Goal: Information Seeking & Learning: Learn about a topic

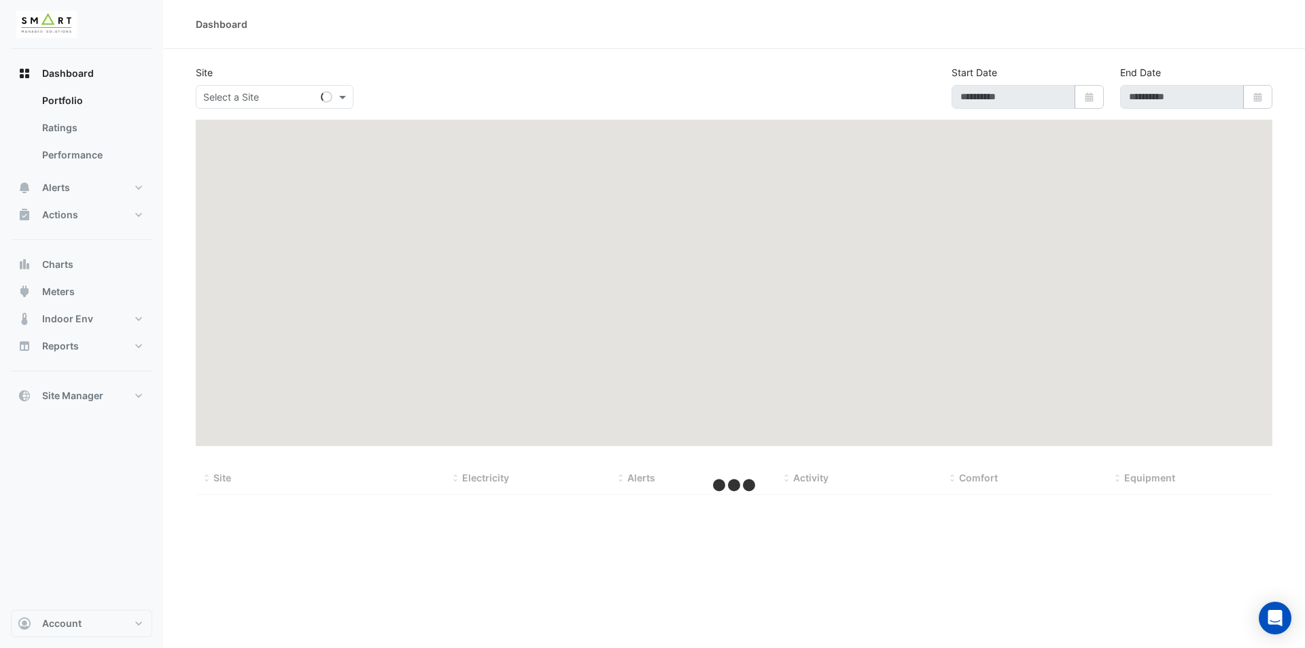
type input "**********"
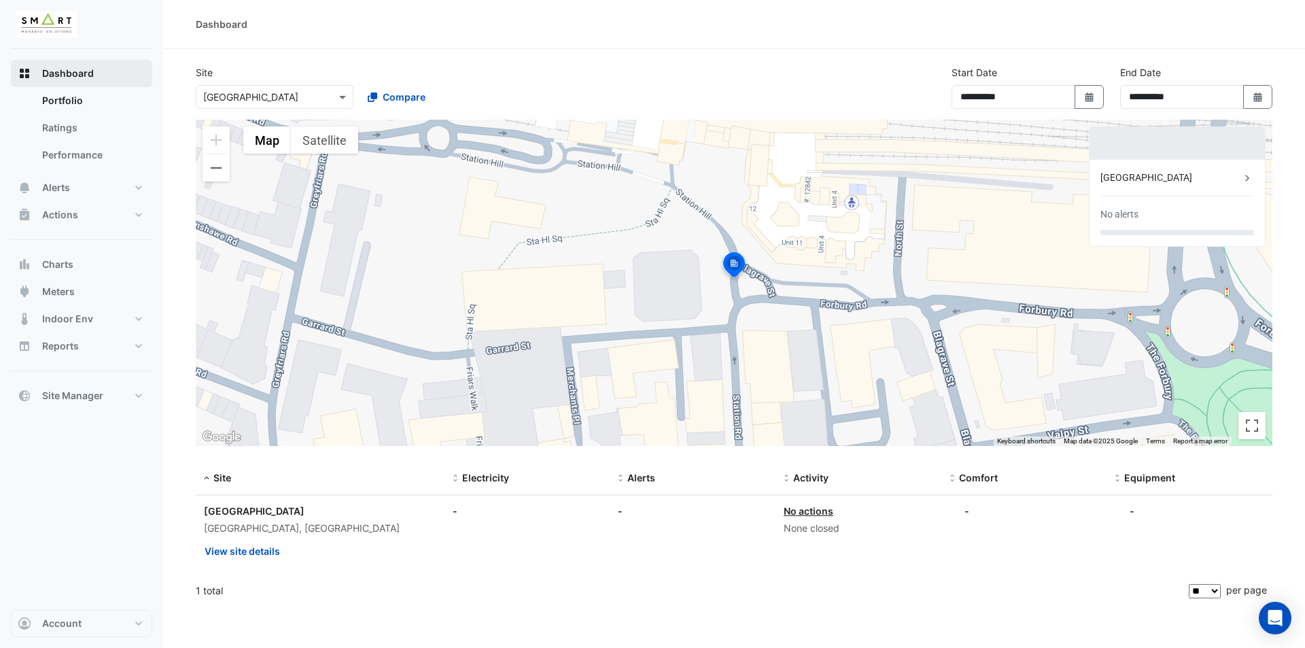
click at [114, 77] on button "Dashboard" at bounding box center [81, 73] width 141 height 27
click at [120, 134] on link "Ratings" at bounding box center [91, 127] width 121 height 27
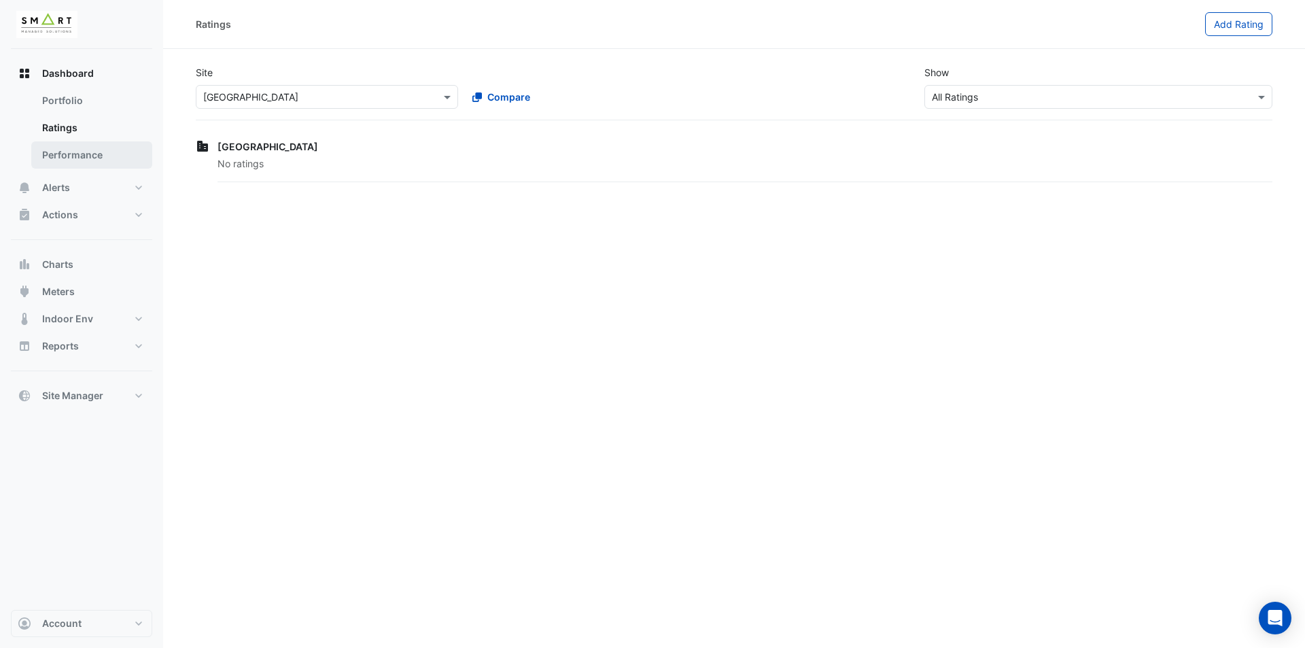
click at [97, 162] on link "Performance" at bounding box center [91, 154] width 121 height 27
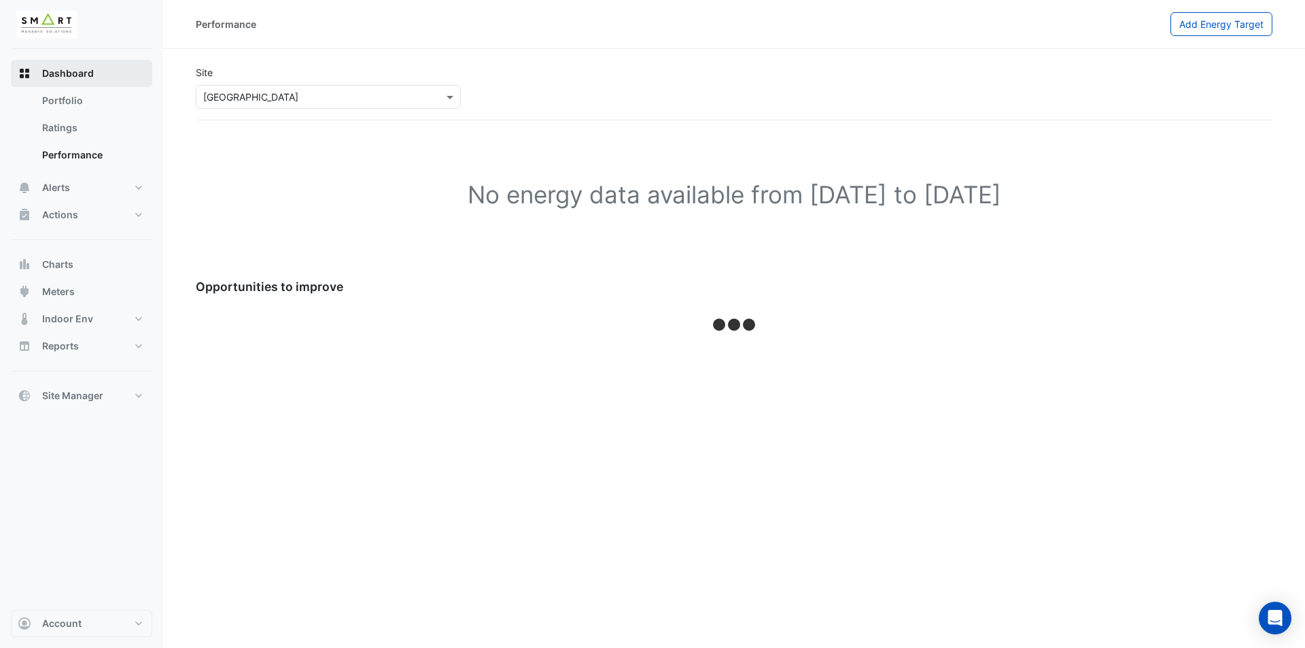
click at [135, 67] on button "Dashboard" at bounding box center [81, 73] width 141 height 27
click at [144, 112] on link "Portfolio" at bounding box center [91, 100] width 121 height 27
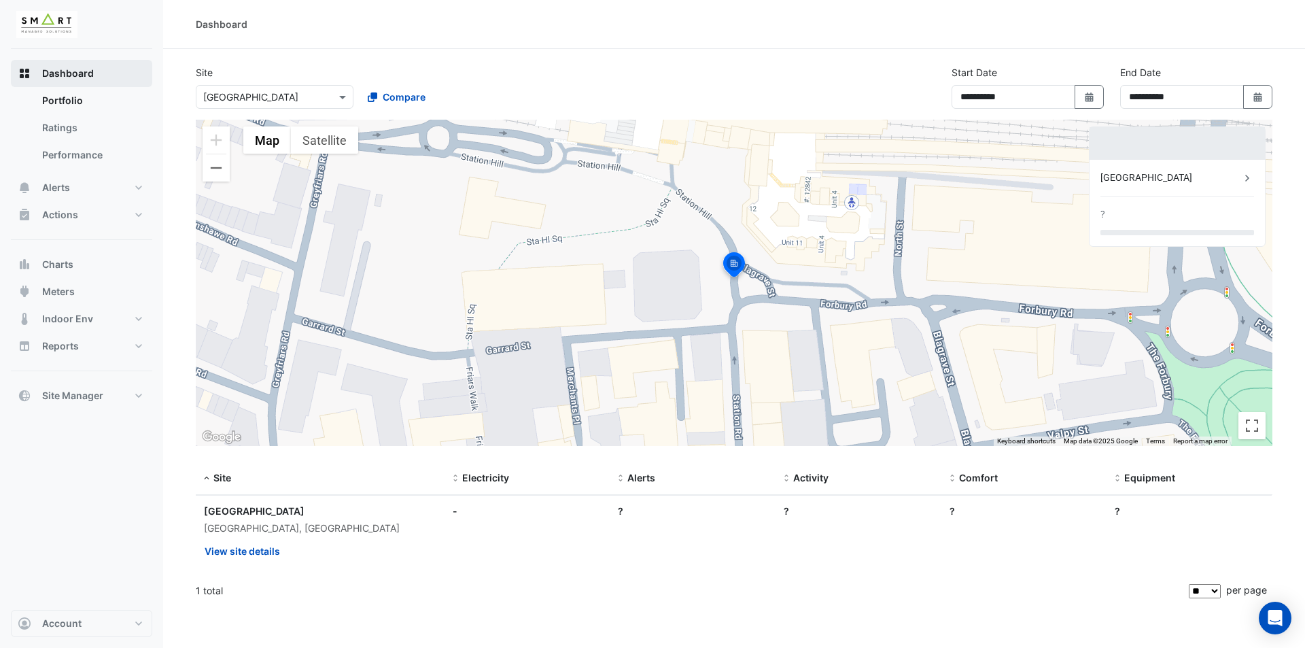
click at [137, 76] on button "Dashboard" at bounding box center [81, 73] width 141 height 27
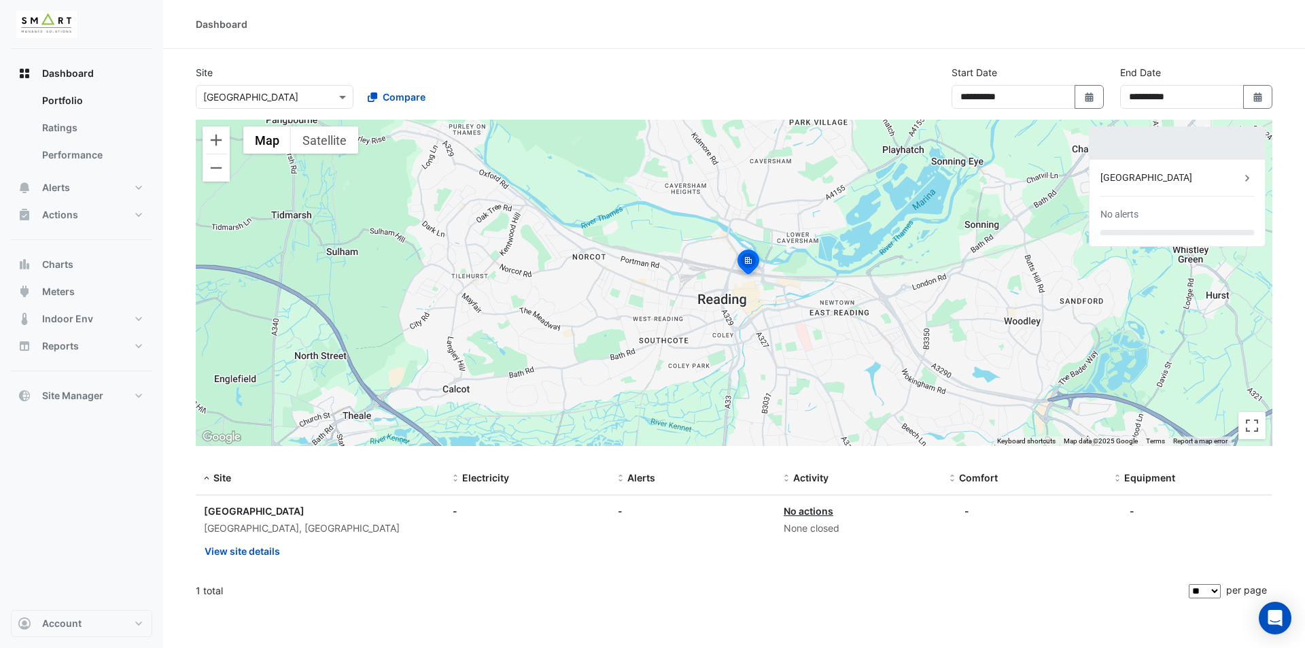
click at [746, 265] on img at bounding box center [748, 263] width 30 height 33
click at [265, 551] on button "View site details" at bounding box center [242, 551] width 77 height 24
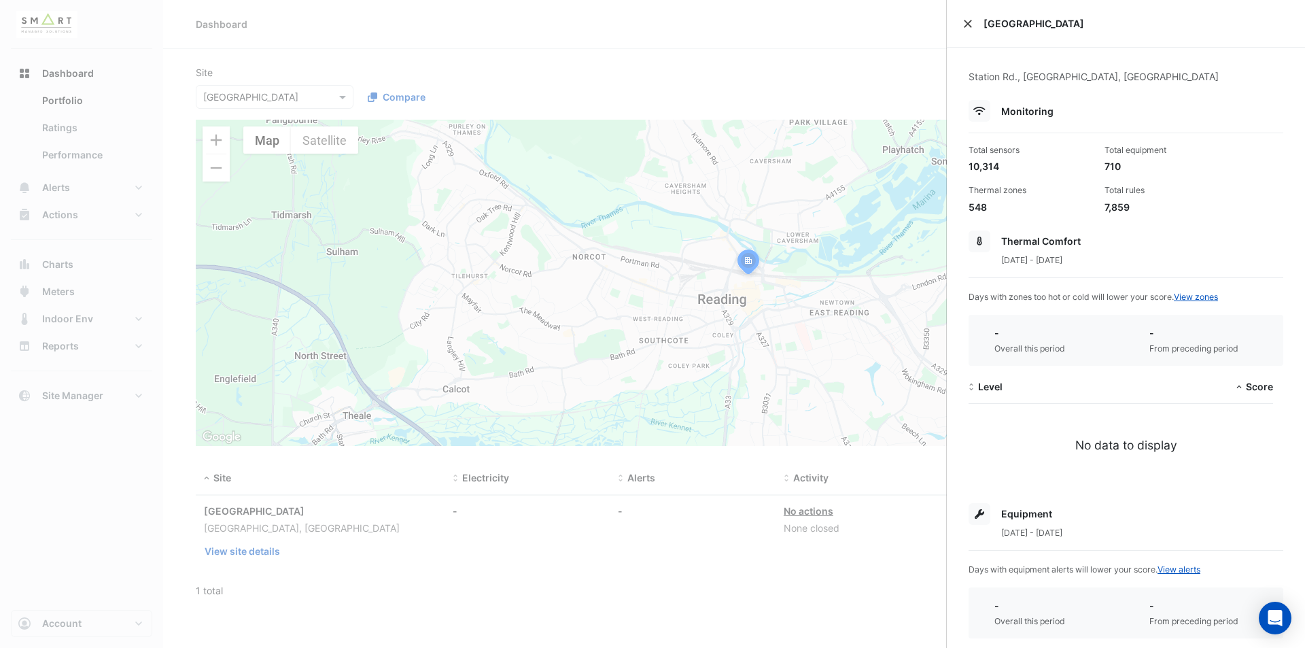
click at [969, 27] on button "Close" at bounding box center [968, 24] width 10 height 10
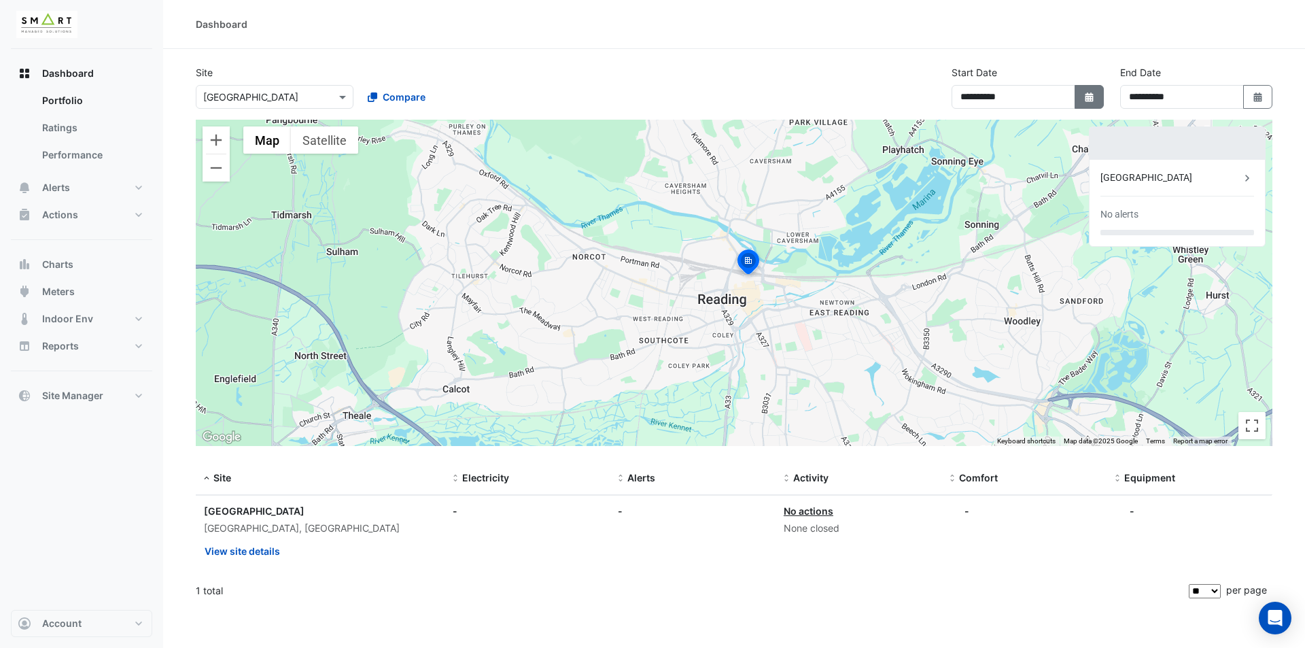
click at [1087, 92] on icon "Select Date" at bounding box center [1089, 97] width 12 height 10
select select "*"
select select "****"
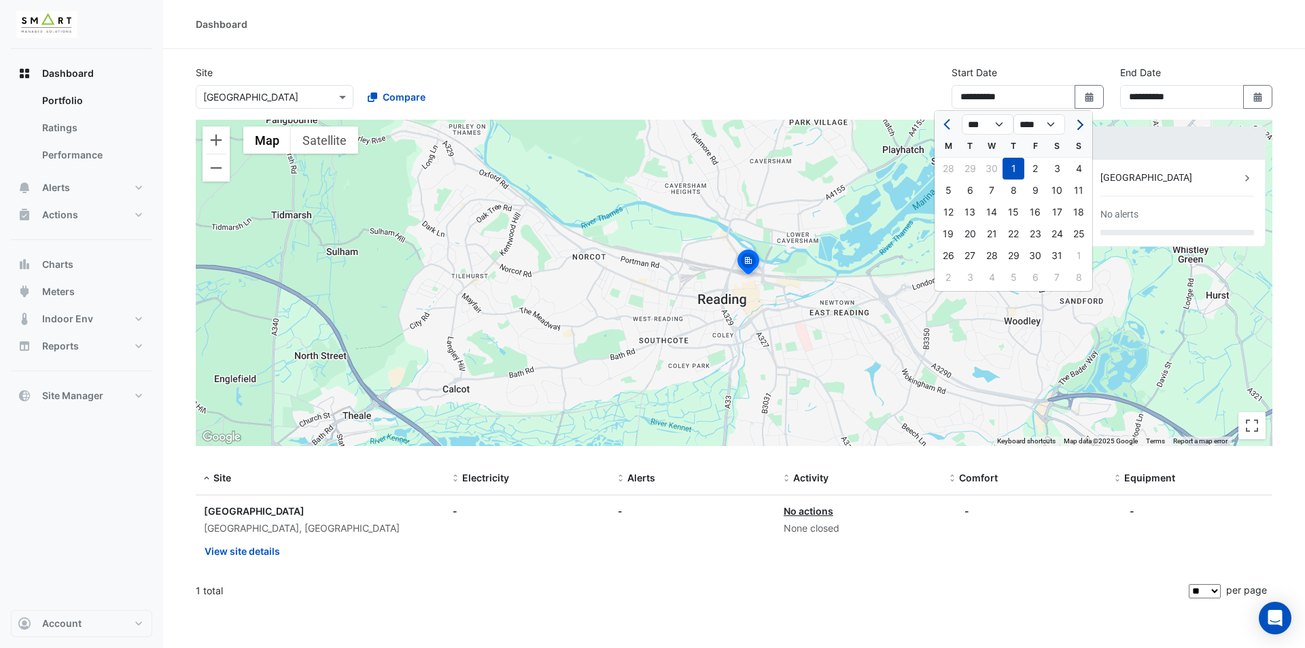
click at [1080, 121] on span "Next month" at bounding box center [1078, 125] width 10 height 10
select select "*"
click at [1076, 164] on div "1" at bounding box center [1079, 169] width 22 height 22
type input "**********"
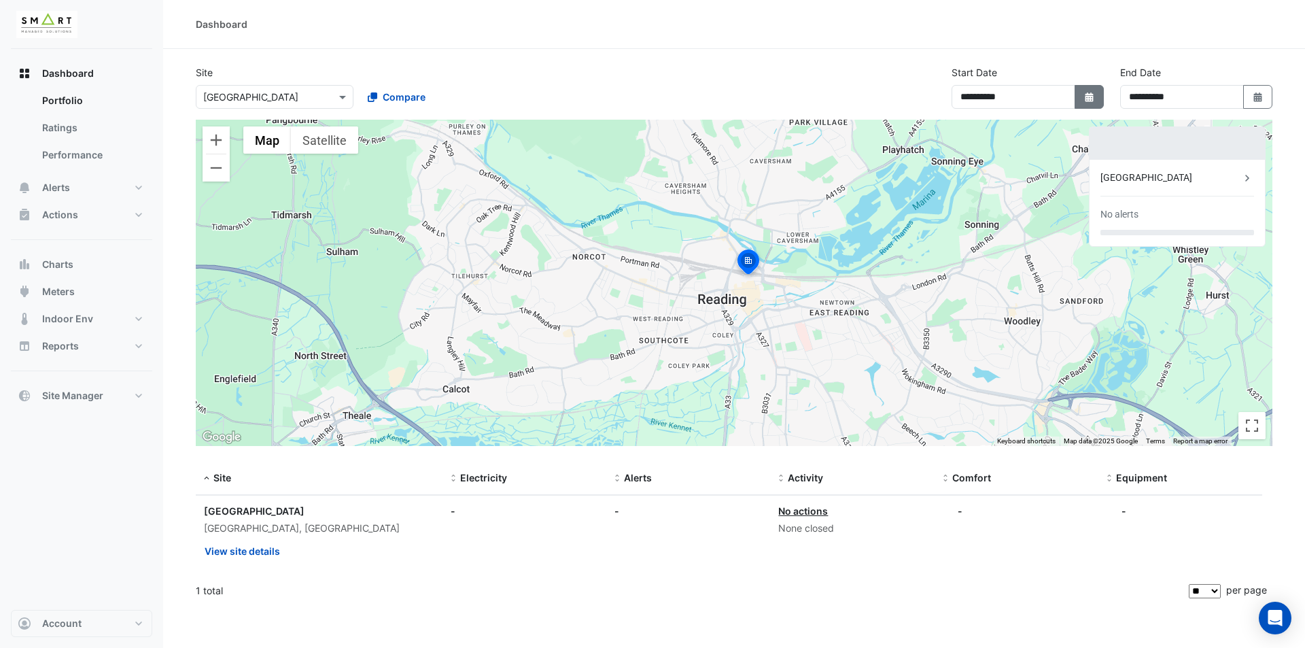
click at [1078, 97] on button "Select Date" at bounding box center [1090, 97] width 30 height 24
select select "*"
select select "****"
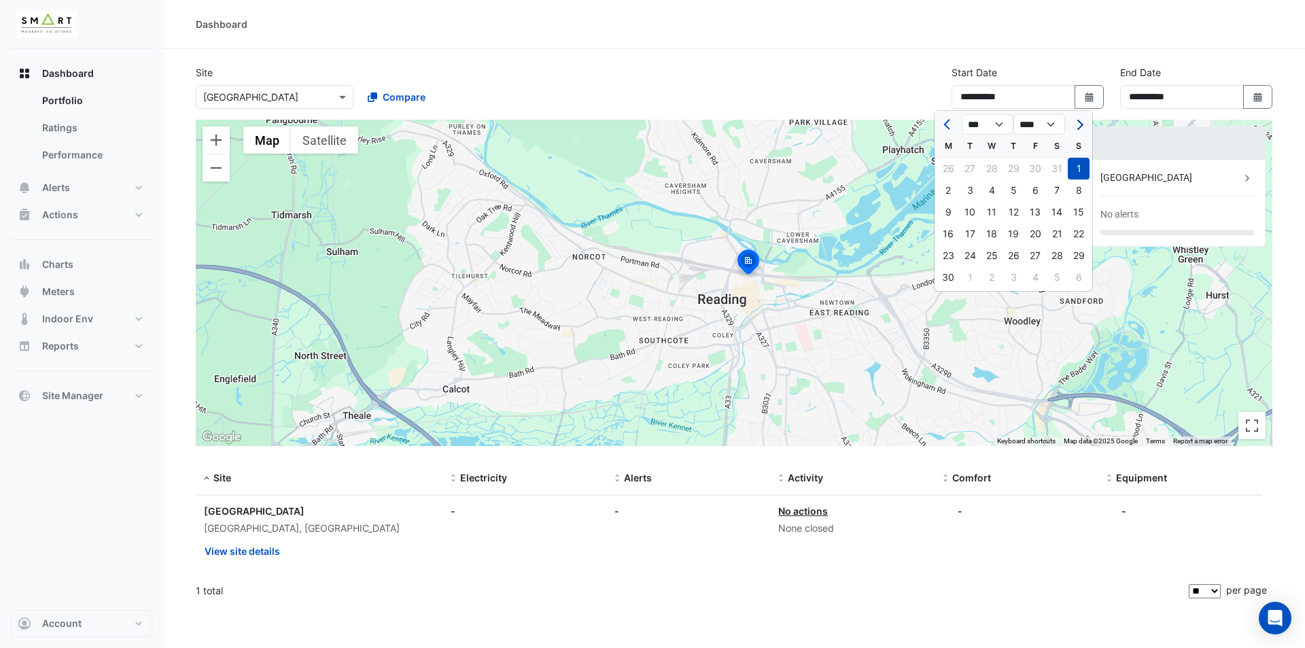
click at [1083, 118] on button "Next month" at bounding box center [1078, 125] width 16 height 22
select select "*"
click at [974, 162] on div "1" at bounding box center [970, 169] width 22 height 22
type input "**********"
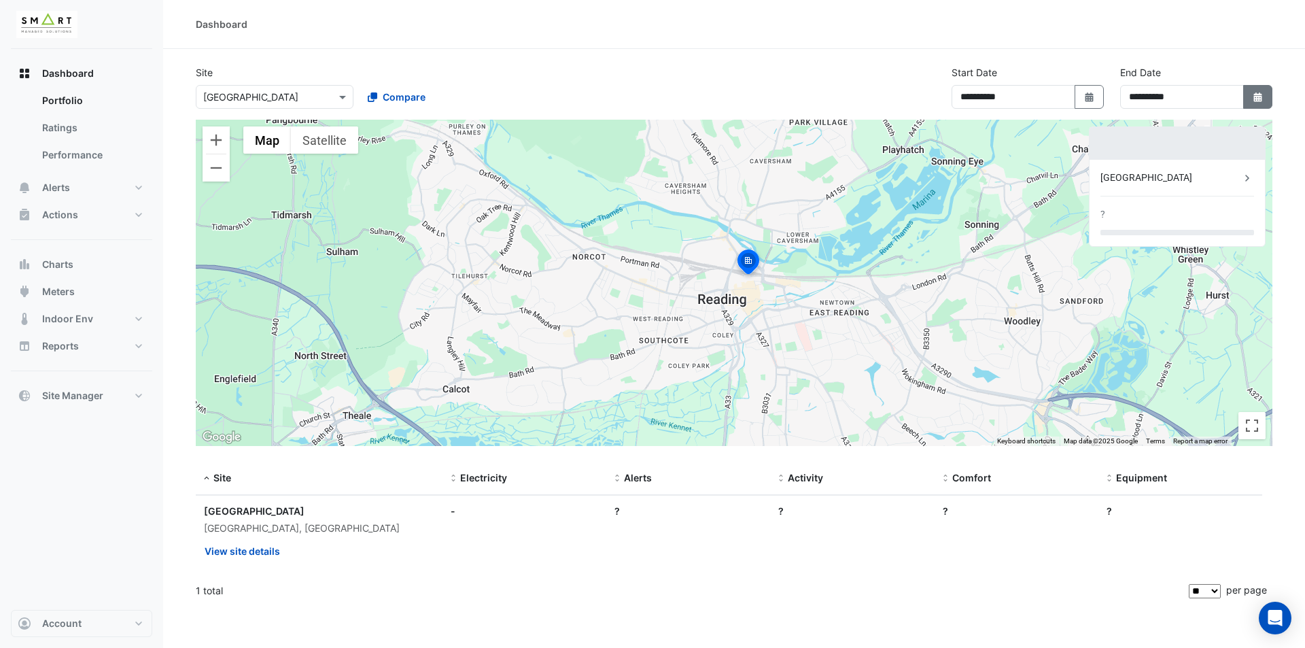
click at [1252, 97] on fa-icon "Select Date" at bounding box center [1258, 97] width 12 height 12
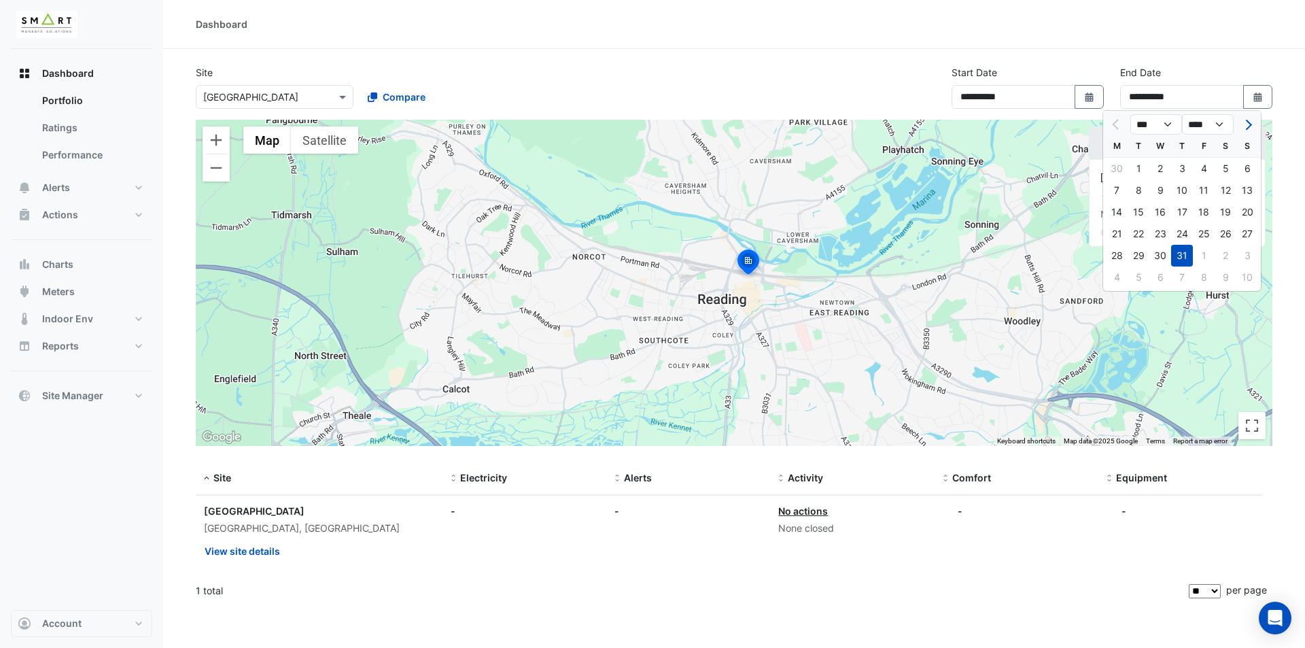
click at [1186, 70] on div "**********" at bounding box center [1196, 86] width 152 height 43
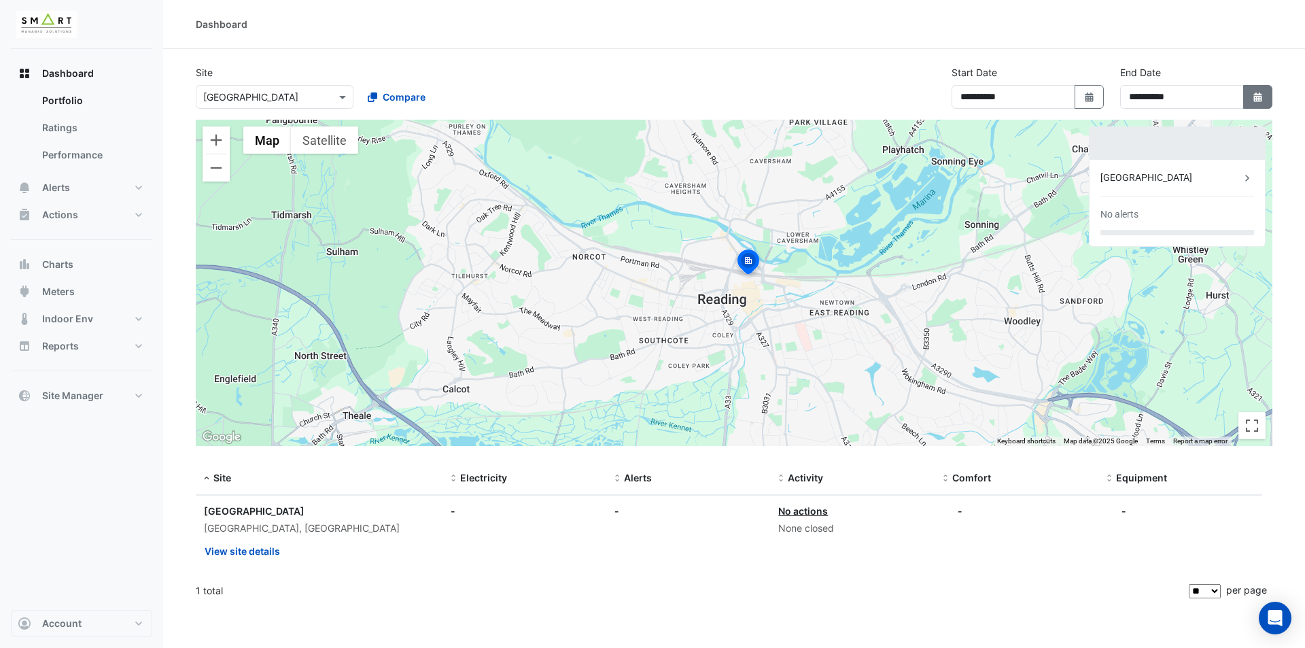
click at [1266, 90] on button "Select Date" at bounding box center [1258, 97] width 30 height 24
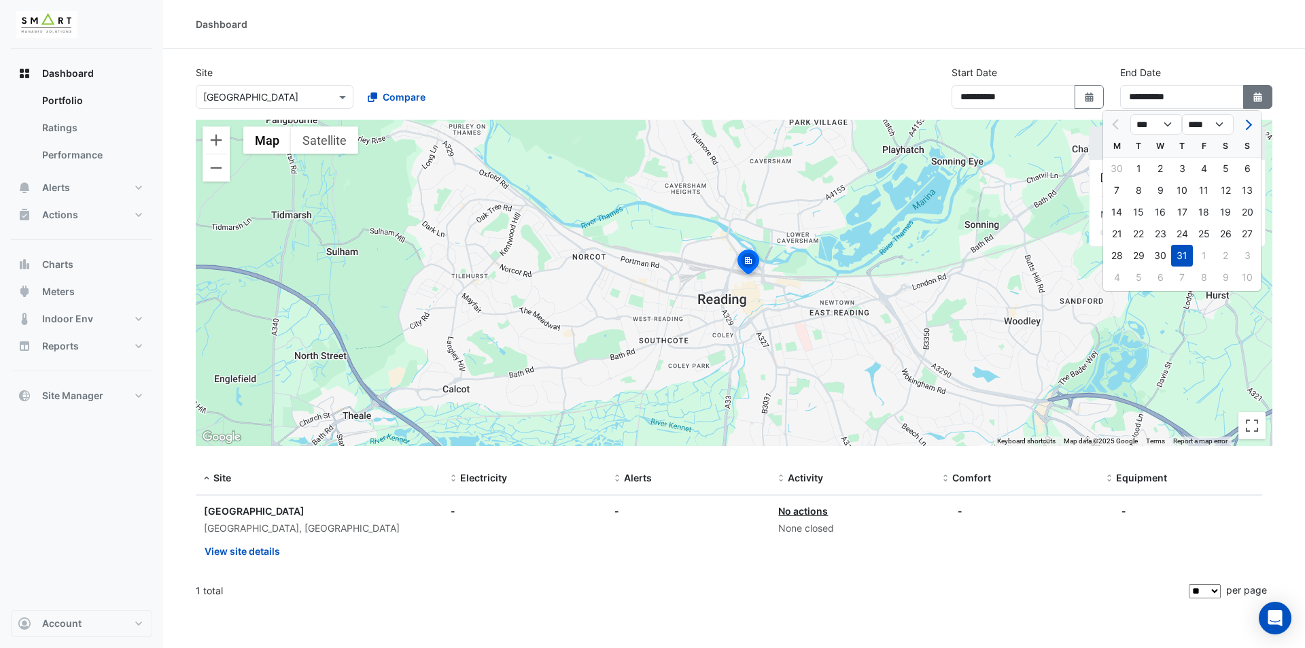
click at [1256, 103] on button "Select Date" at bounding box center [1258, 97] width 30 height 24
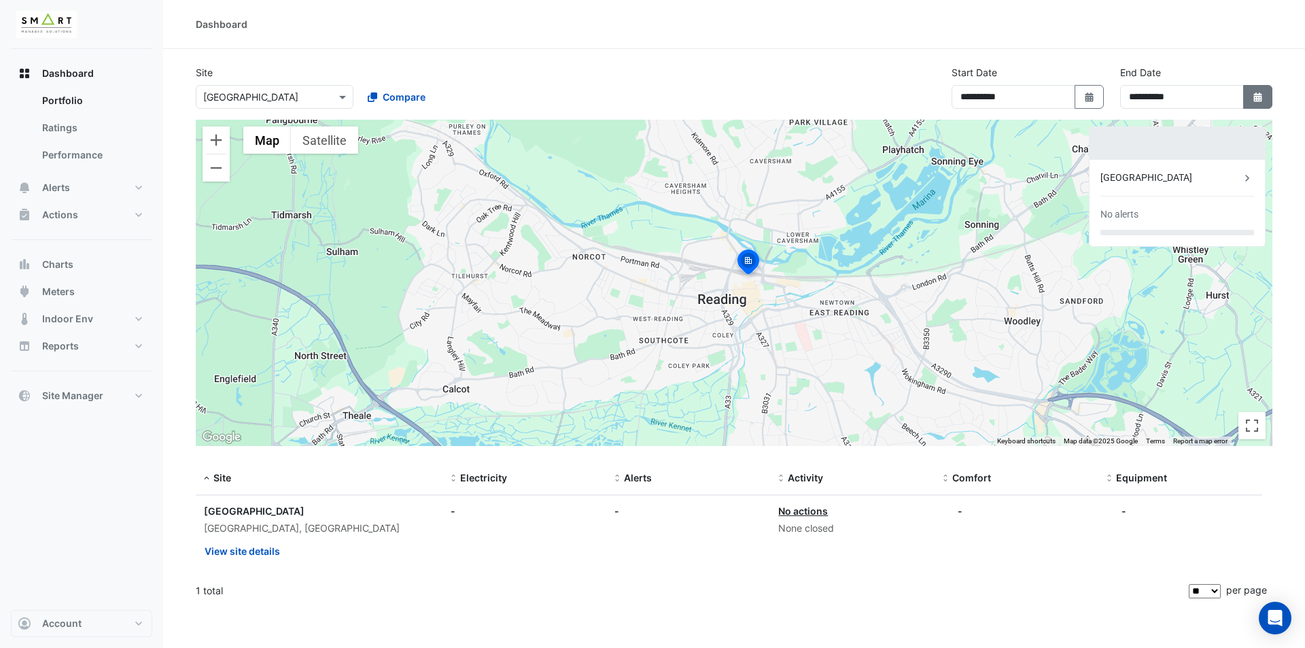
click at [1253, 87] on button "Select Date" at bounding box center [1258, 97] width 30 height 24
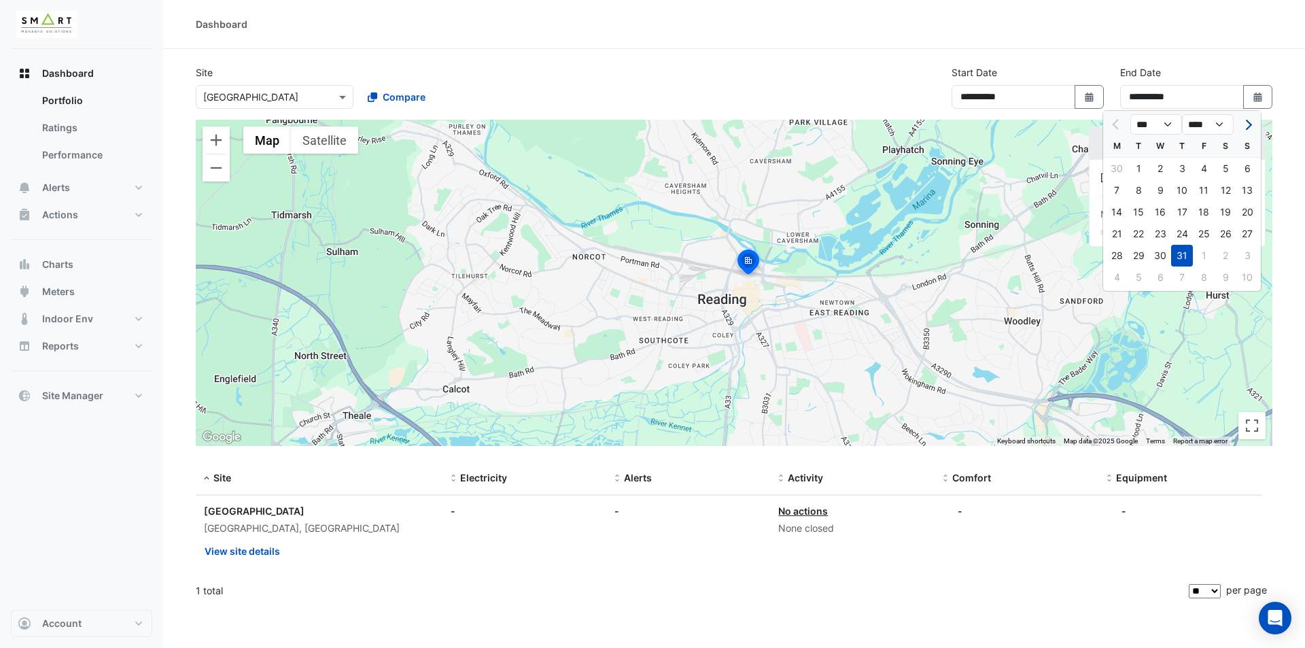
click at [1254, 129] on button "Next month" at bounding box center [1247, 125] width 16 height 22
select select "*"
drag, startPoint x: 1158, startPoint y: 213, endPoint x: 1153, endPoint y: 205, distance: 10.0
click at [1156, 210] on div "13" at bounding box center [1160, 212] width 22 height 22
type input "**********"
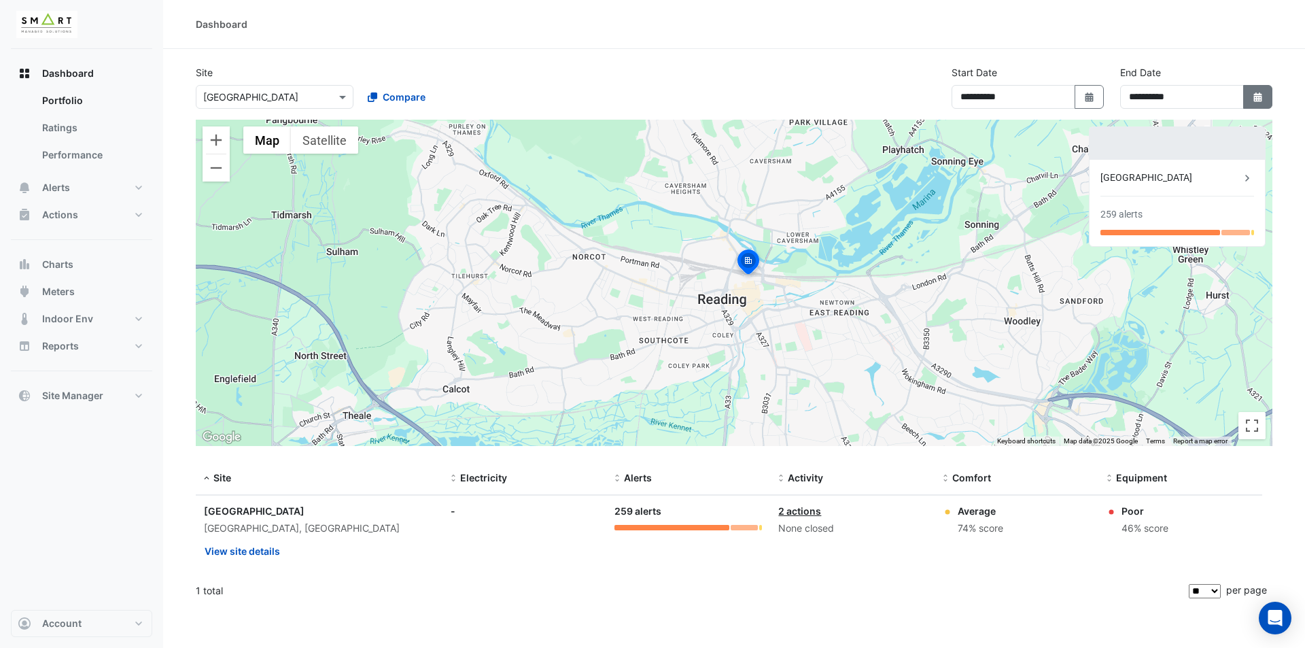
click at [1254, 94] on icon "button" at bounding box center [1257, 97] width 8 height 10
select select "*"
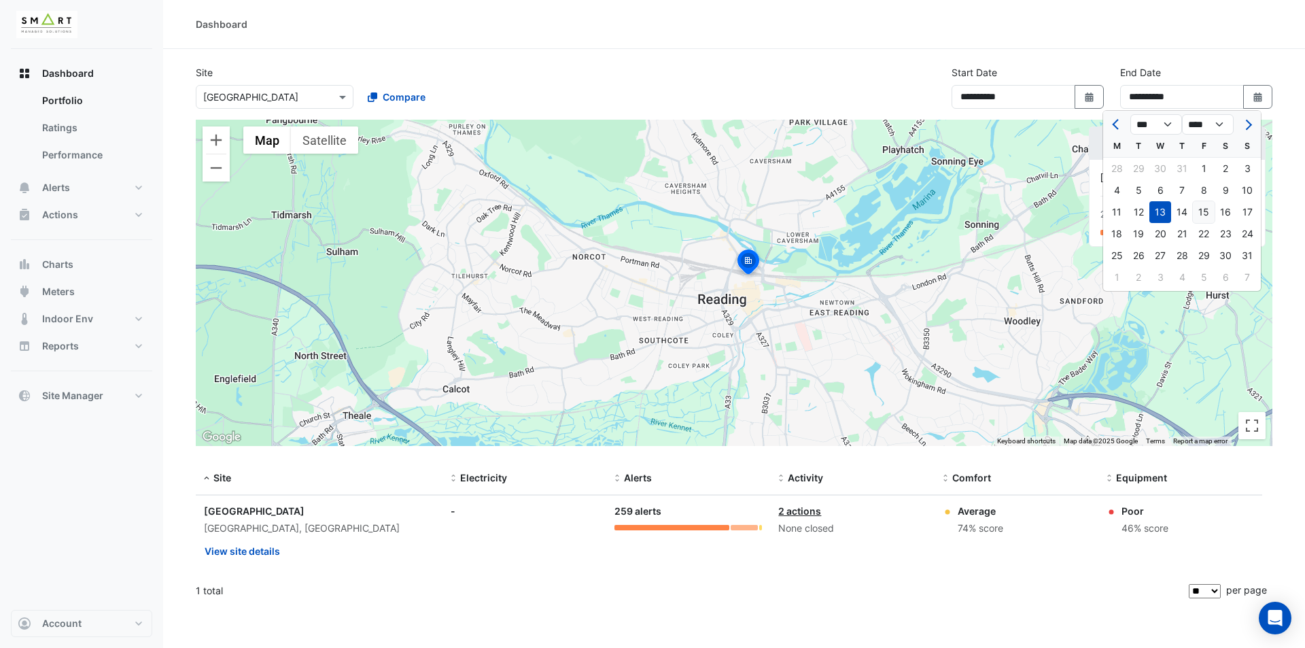
click at [1201, 207] on div "15" at bounding box center [1204, 212] width 22 height 22
type input "**********"
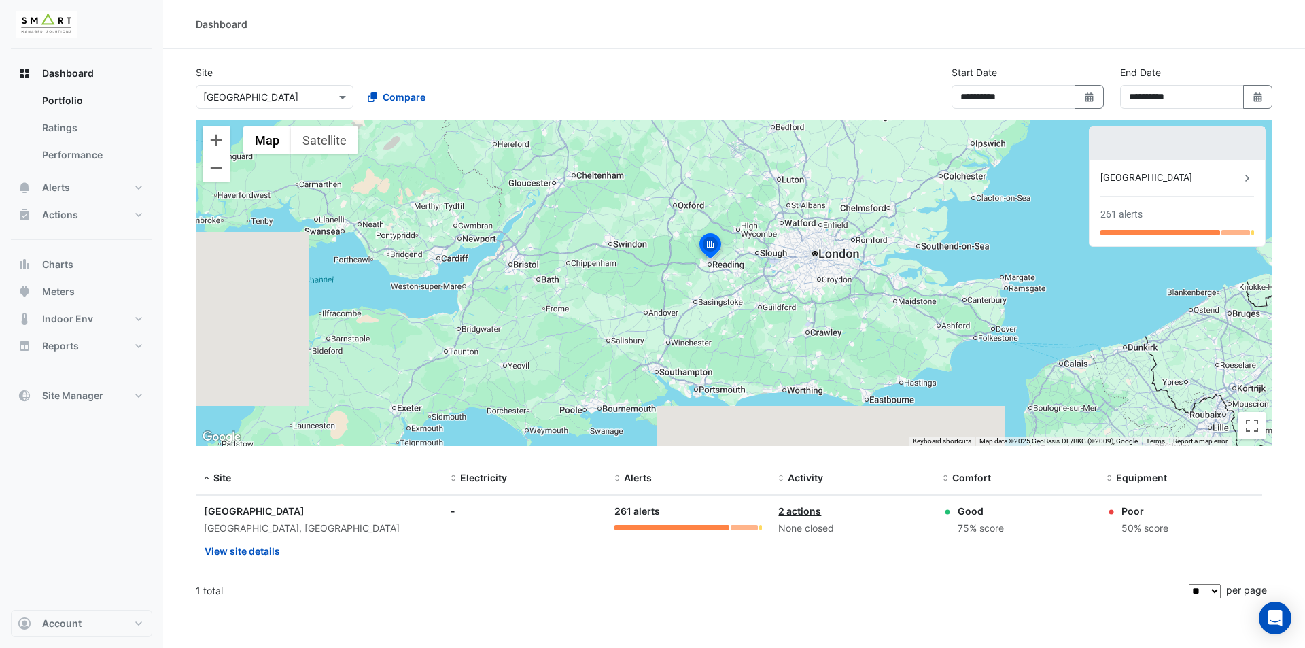
drag, startPoint x: 836, startPoint y: 226, endPoint x: 764, endPoint y: 233, distance: 72.4
click at [765, 233] on div "To activate drag with keyboard, press Alt + Enter. Once in keyboard drag state,…" at bounding box center [734, 283] width 1077 height 326
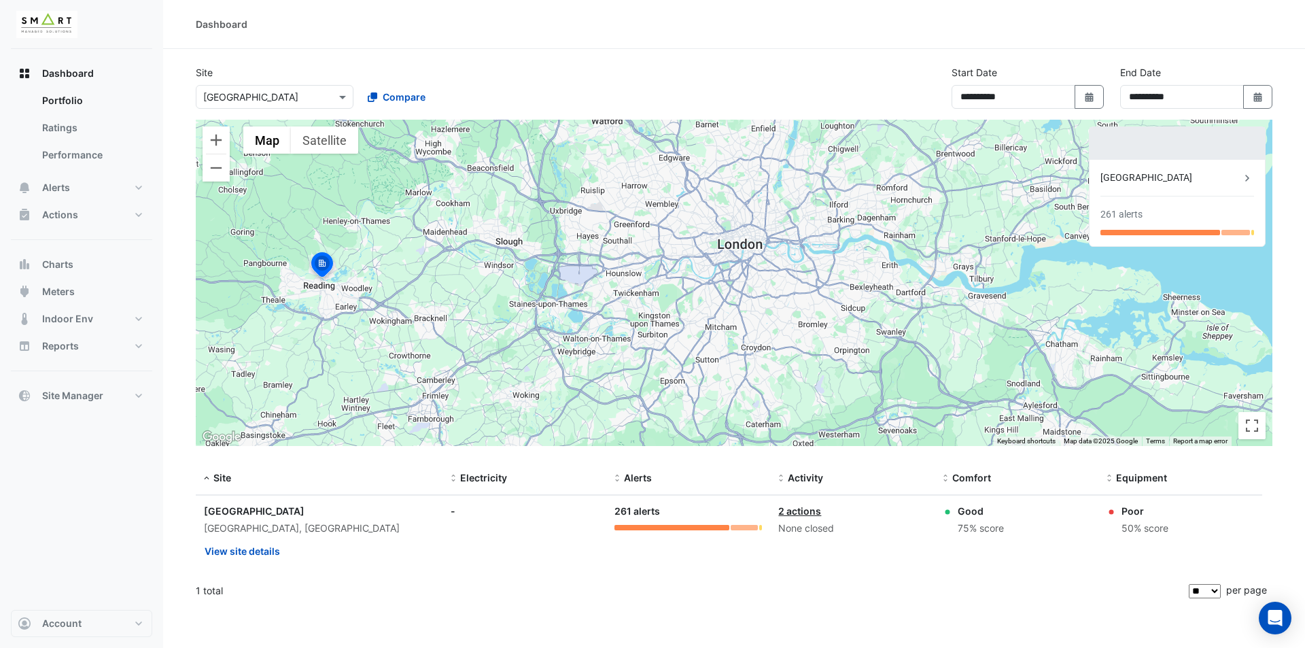
drag, startPoint x: 784, startPoint y: 288, endPoint x: 773, endPoint y: 220, distance: 68.8
click at [773, 220] on div "To activate drag with keyboard, press Alt + Enter. Once in keyboard drag state,…" at bounding box center [734, 283] width 1077 height 326
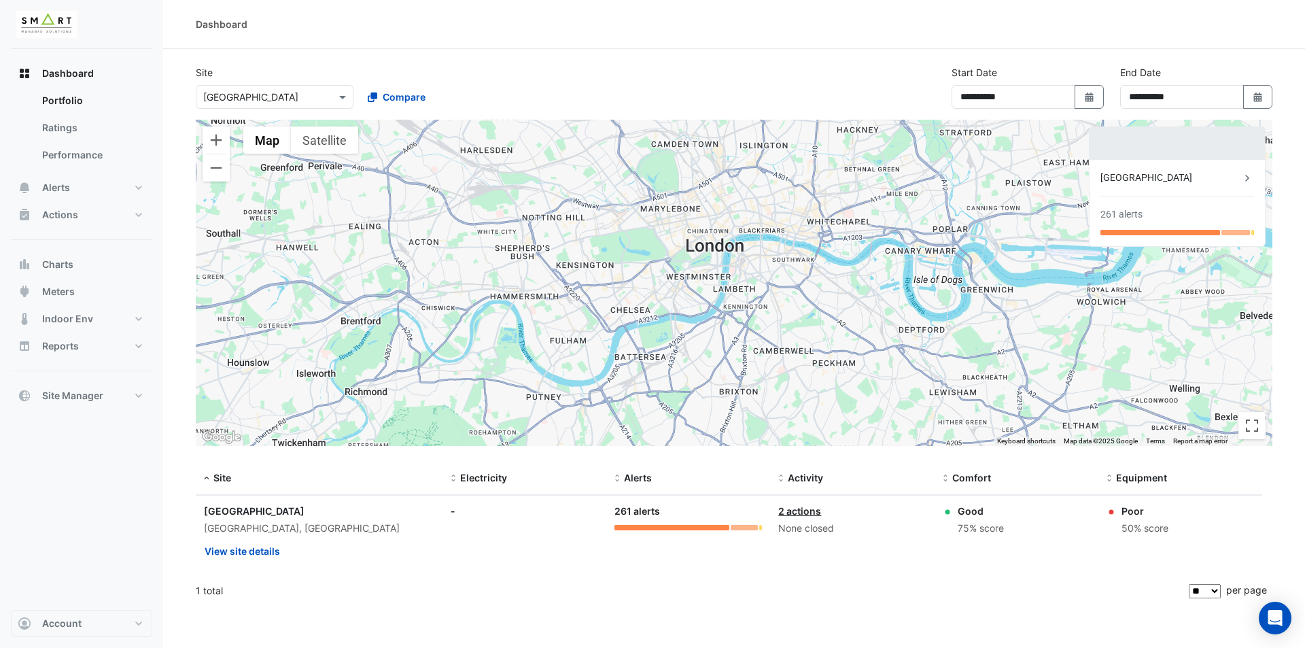
drag, startPoint x: 730, startPoint y: 239, endPoint x: 797, endPoint y: 271, distance: 73.9
click at [803, 275] on div "To activate drag with keyboard, press Alt + Enter. Once in keyboard drag state,…" at bounding box center [734, 283] width 1077 height 326
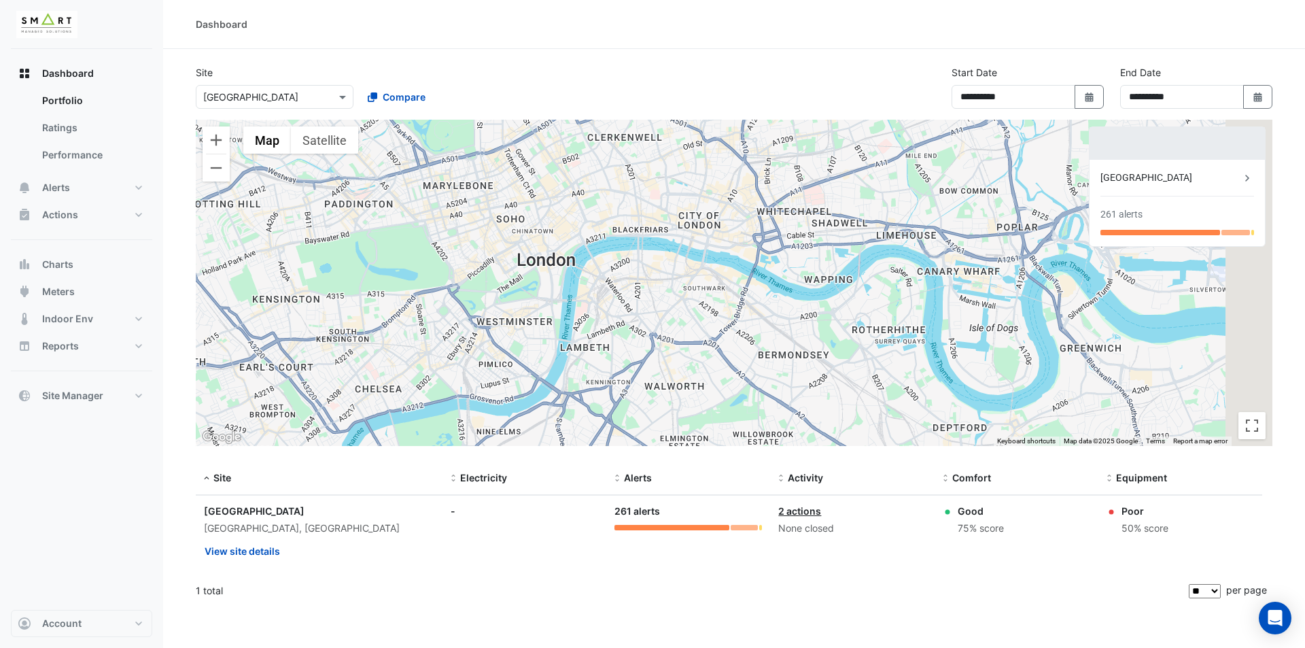
drag, startPoint x: 872, startPoint y: 259, endPoint x: 708, endPoint y: 245, distance: 165.0
click at [708, 245] on div "To activate drag with keyboard, press Alt + Enter. Once in keyboard drag state,…" at bounding box center [734, 283] width 1077 height 326
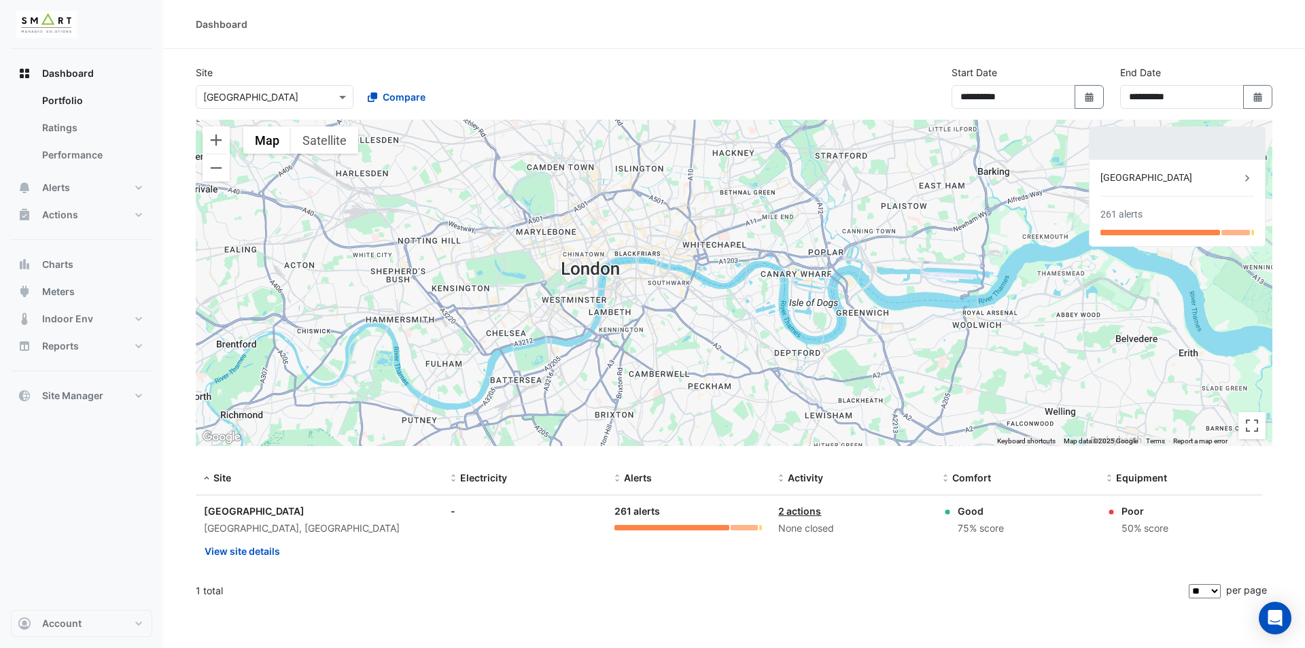
drag, startPoint x: 790, startPoint y: 276, endPoint x: 773, endPoint y: 279, distance: 16.7
click at [773, 279] on div "To activate drag with keyboard, press Alt + Enter. Once in keyboard drag state,…" at bounding box center [734, 283] width 1077 height 326
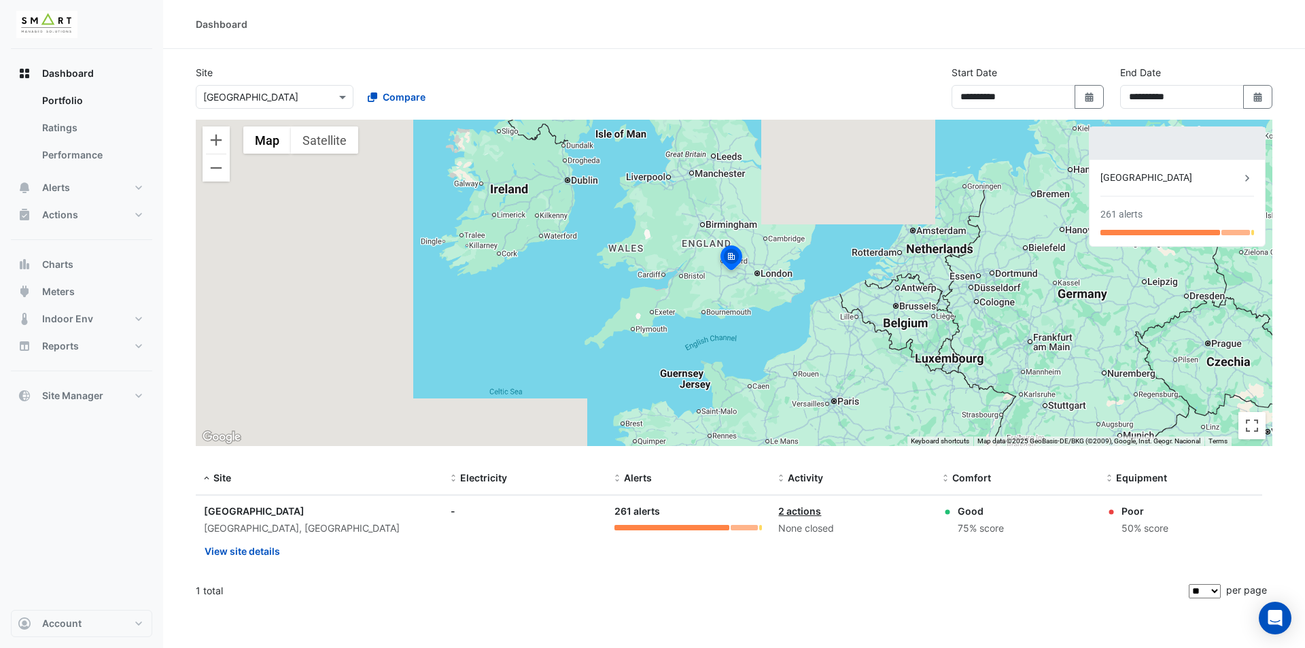
drag, startPoint x: 844, startPoint y: 298, endPoint x: 803, endPoint y: 305, distance: 42.1
click at [803, 306] on div "To activate drag with keyboard, press Alt + Enter. Once in keyboard drag state,…" at bounding box center [734, 283] width 1077 height 326
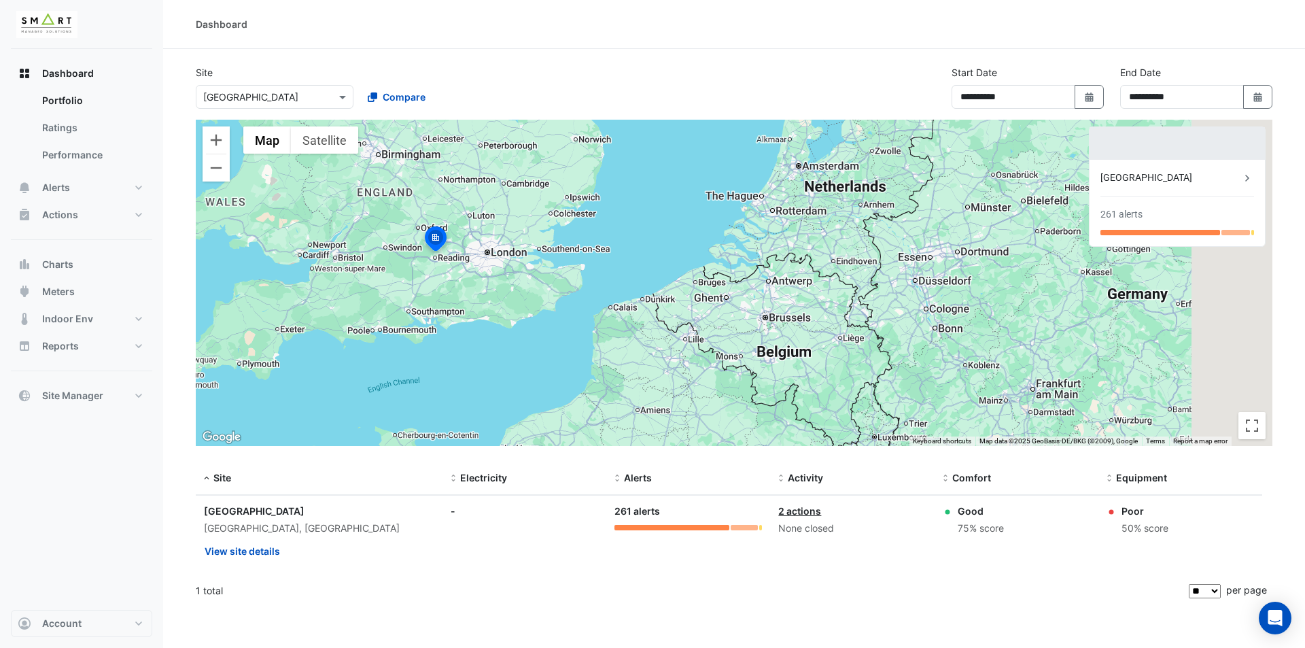
drag, startPoint x: 902, startPoint y: 285, endPoint x: 794, endPoint y: 254, distance: 112.5
click at [795, 254] on div "To activate drag with keyboard, press Alt + Enter. Once in keyboard drag state,…" at bounding box center [734, 283] width 1077 height 326
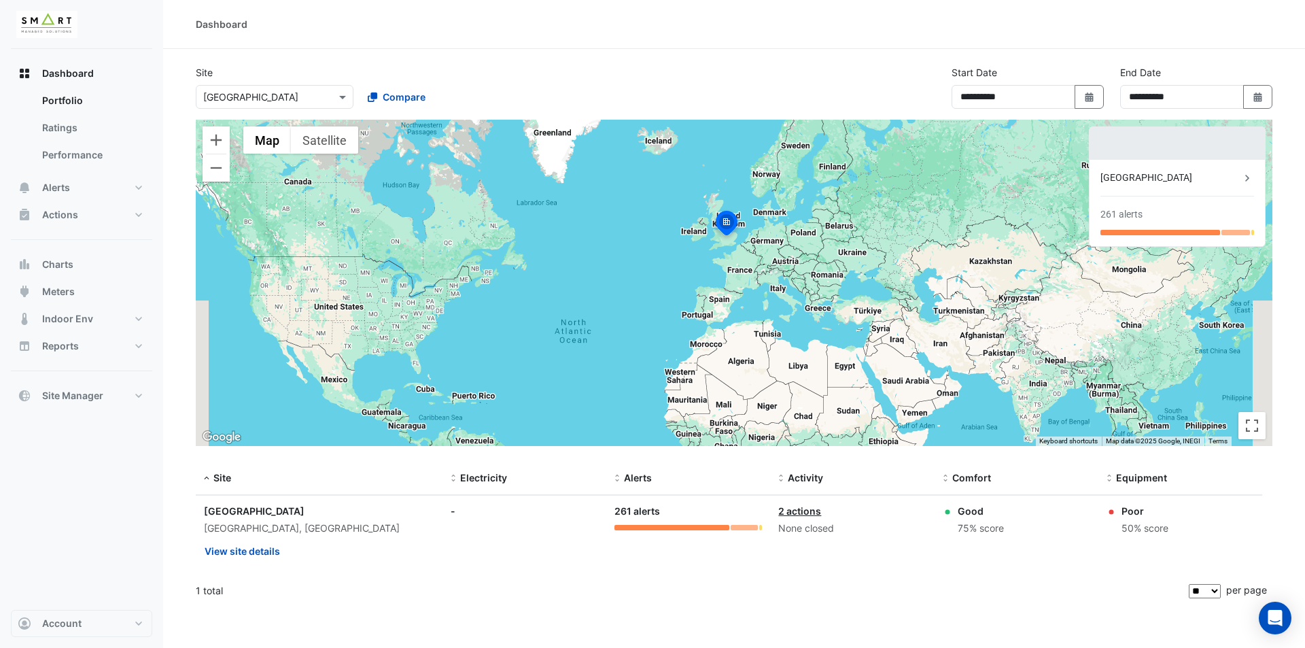
drag, startPoint x: 873, startPoint y: 270, endPoint x: 828, endPoint y: 258, distance: 46.3
click at [828, 258] on div "To activate drag with keyboard, press Alt + Enter. Once in keyboard drag state,…" at bounding box center [734, 283] width 1077 height 326
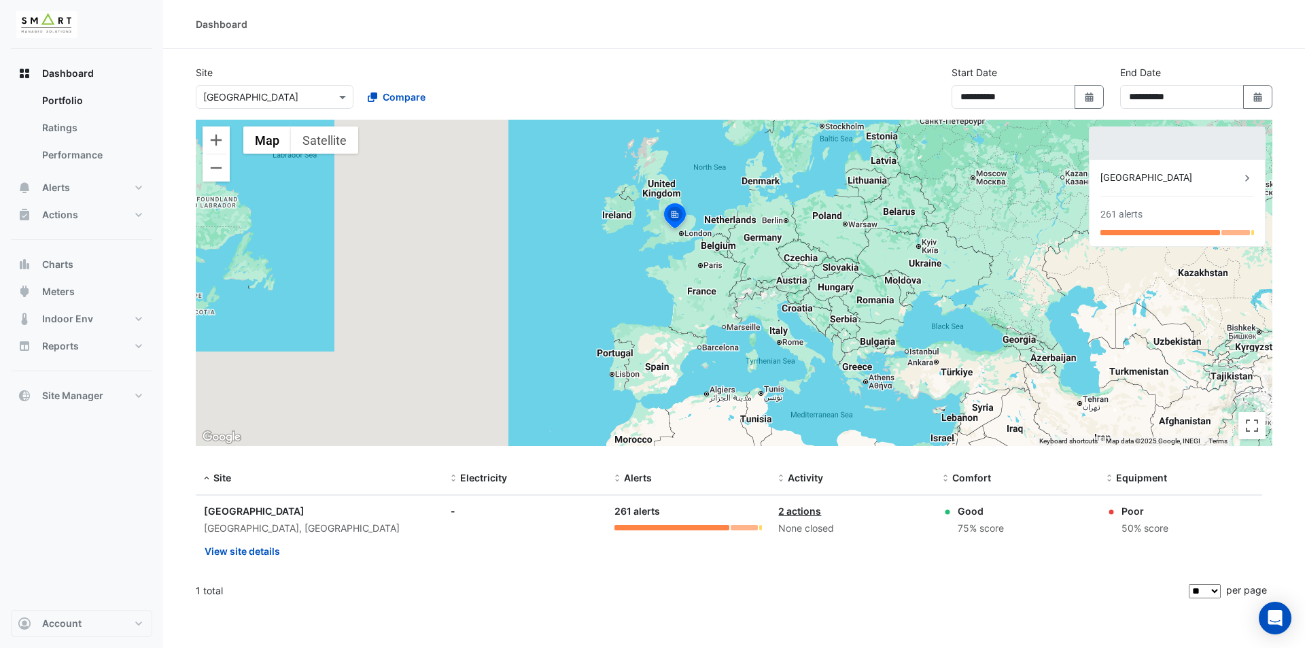
drag, startPoint x: 808, startPoint y: 287, endPoint x: 866, endPoint y: 290, distance: 57.8
click at [866, 290] on div "To activate drag with keyboard, press Alt + Enter. Once in keyboard drag state,…" at bounding box center [734, 283] width 1077 height 326
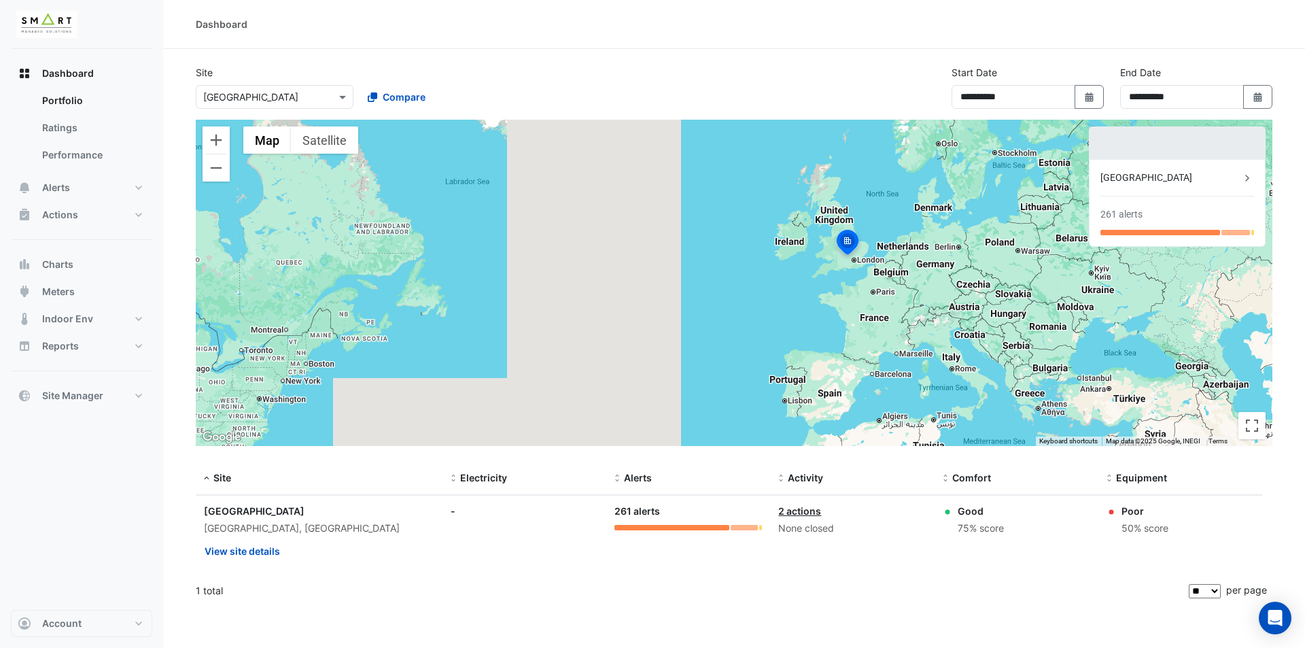
drag, startPoint x: 732, startPoint y: 257, endPoint x: 845, endPoint y: 274, distance: 114.8
click at [845, 274] on div "To activate drag with keyboard, press Alt + Enter. Once in keyboard drag state,…" at bounding box center [734, 283] width 1077 height 326
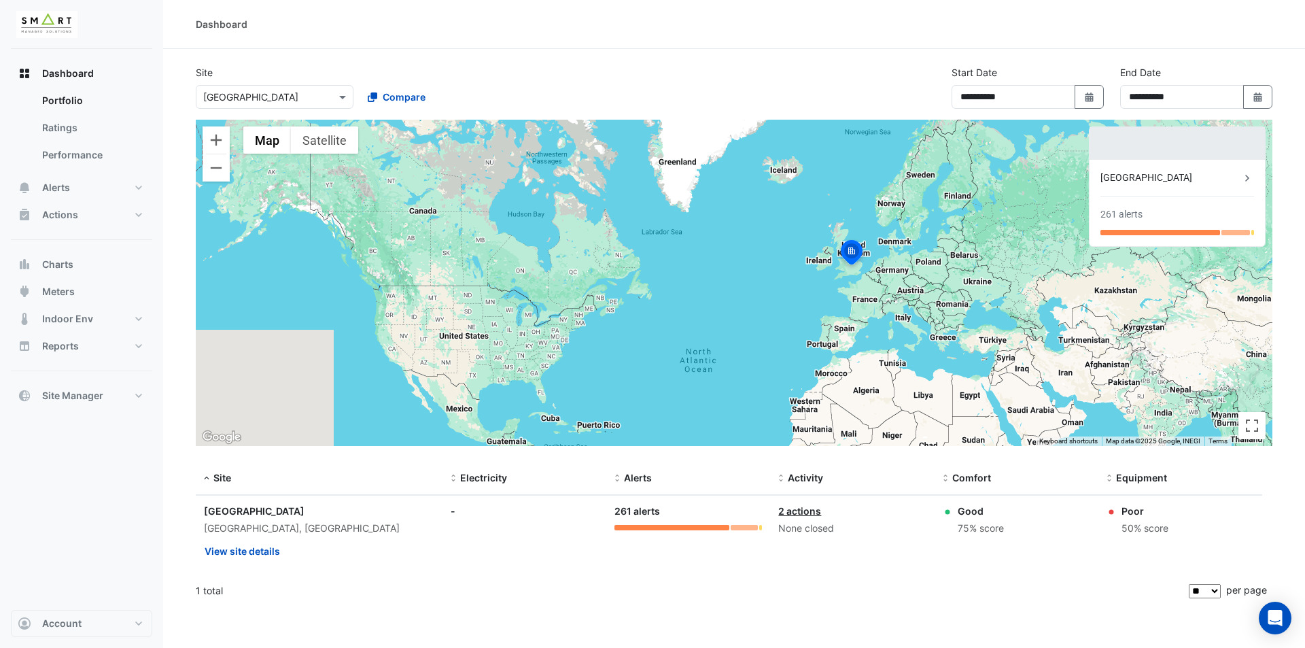
drag, startPoint x: 826, startPoint y: 307, endPoint x: 874, endPoint y: 311, distance: 48.4
click at [874, 311] on div "To activate drag with keyboard, press Alt + Enter. Once in keyboard drag state,…" at bounding box center [734, 283] width 1077 height 326
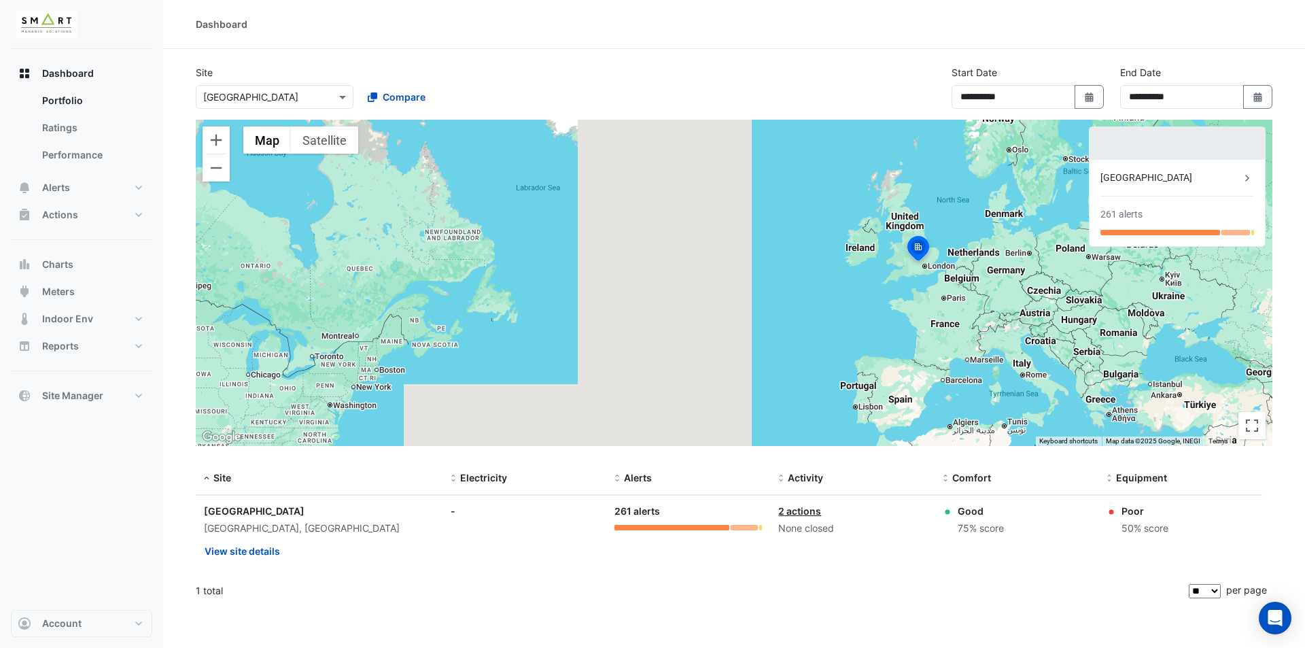
drag, startPoint x: 1067, startPoint y: 345, endPoint x: 865, endPoint y: 321, distance: 203.3
click at [865, 321] on div "To activate drag with keyboard, press Alt + Enter. Once in keyboard drag state,…" at bounding box center [734, 283] width 1077 height 326
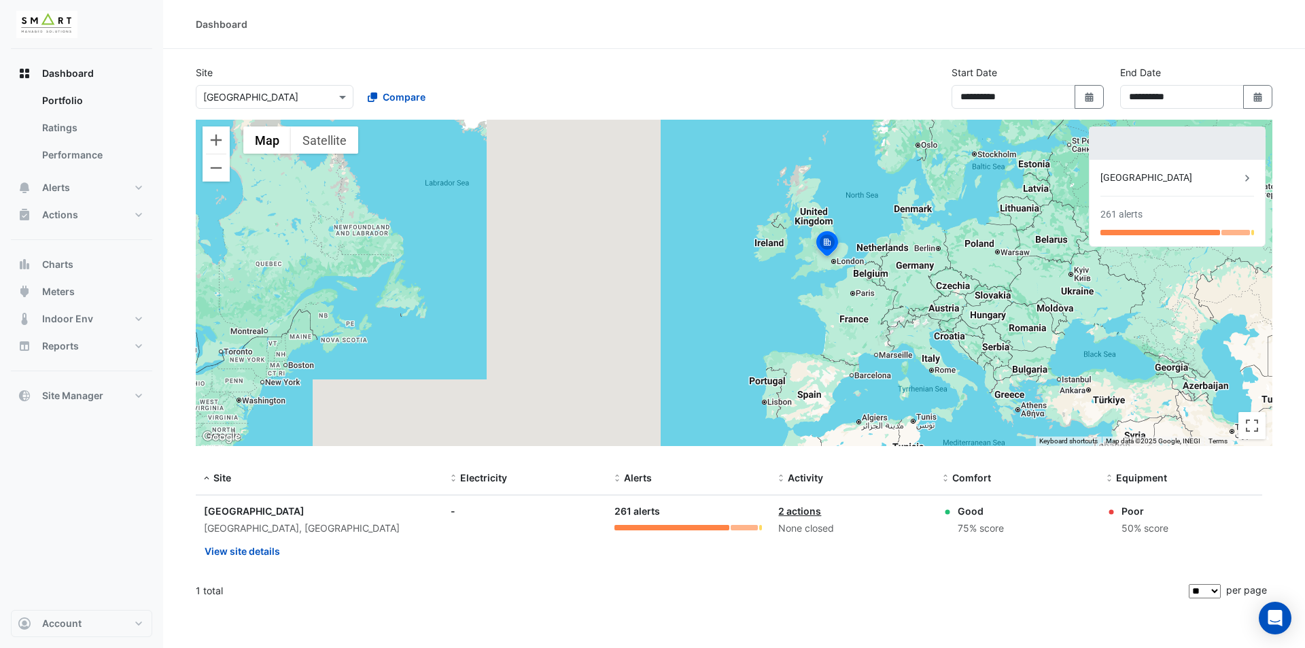
drag, startPoint x: 926, startPoint y: 290, endPoint x: 904, endPoint y: 289, distance: 22.5
click at [904, 289] on div "To activate drag with keyboard, press Alt + Enter. Once in keyboard drag state,…" at bounding box center [734, 283] width 1077 height 326
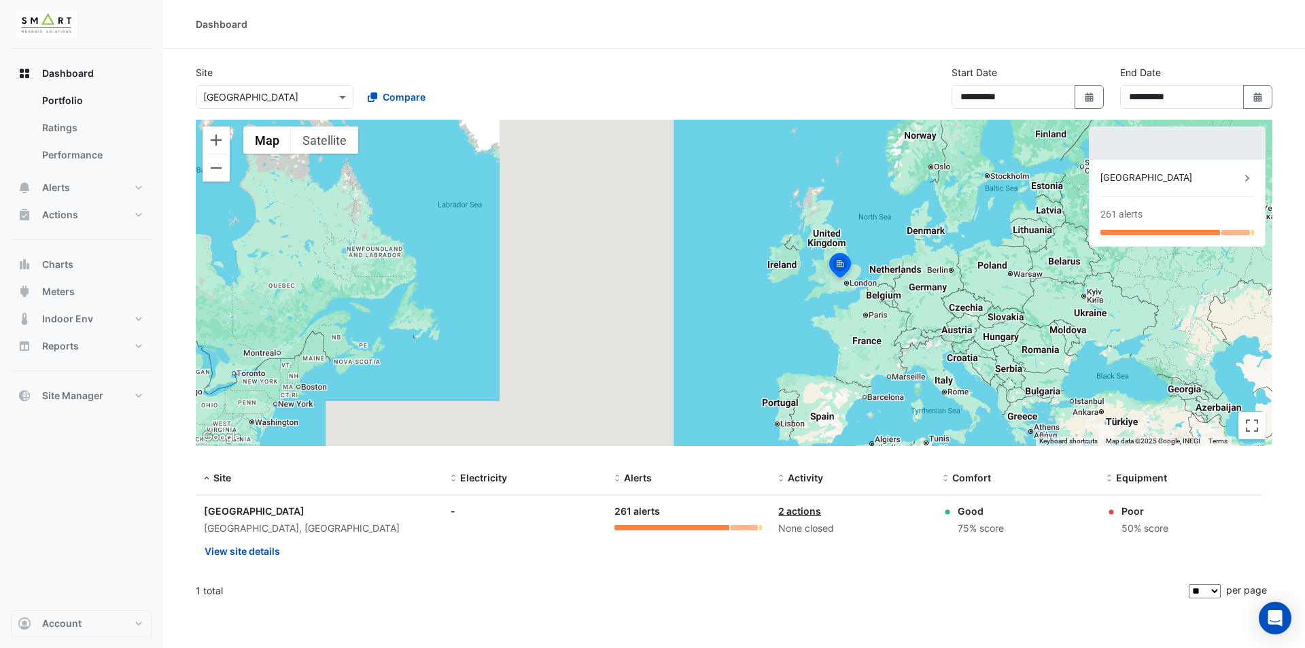
drag, startPoint x: 877, startPoint y: 275, endPoint x: 892, endPoint y: 306, distance: 34.7
click at [898, 306] on div "To activate drag with keyboard, press Alt + Enter. Once in keyboard drag state,…" at bounding box center [734, 283] width 1077 height 326
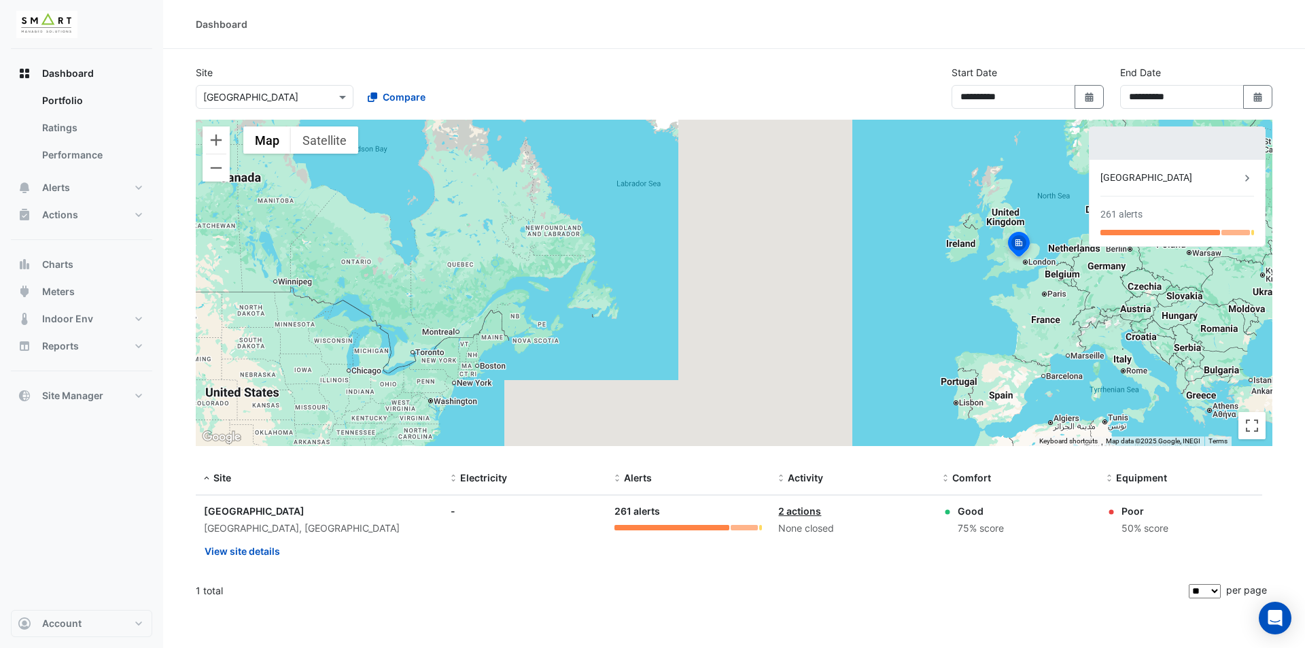
drag, startPoint x: 845, startPoint y: 278, endPoint x: 1020, endPoint y: 250, distance: 176.9
click at [1020, 250] on img at bounding box center [1019, 246] width 30 height 33
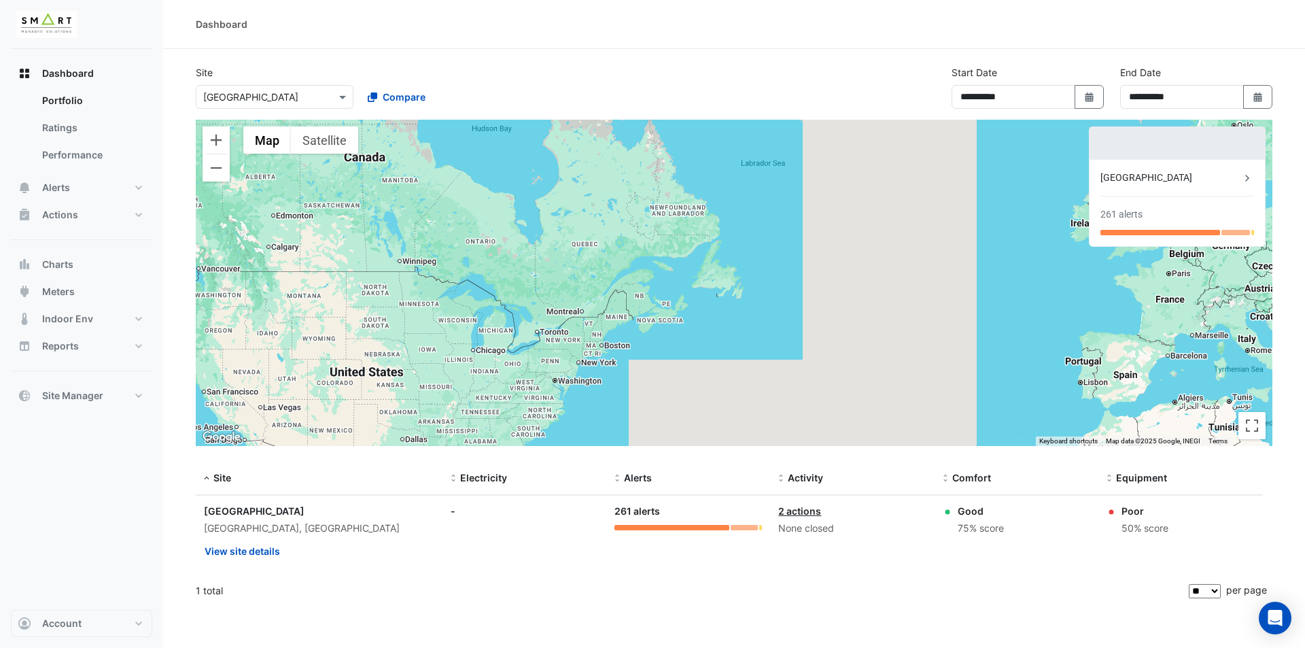
drag, startPoint x: 858, startPoint y: 317, endPoint x: 988, endPoint y: 291, distance: 132.4
click at [988, 291] on div "To activate drag with keyboard, press Alt + Enter. Once in keyboard drag state,…" at bounding box center [734, 283] width 1077 height 326
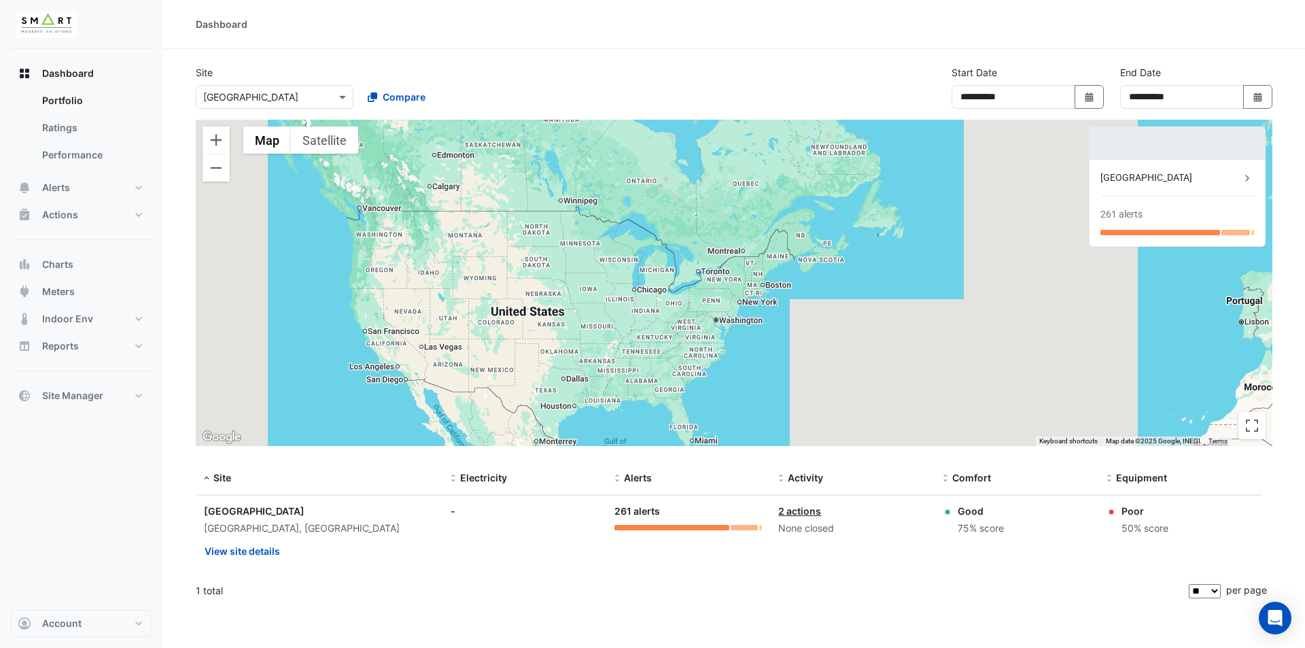
drag, startPoint x: 839, startPoint y: 312, endPoint x: 1005, endPoint y: 254, distance: 176.5
click at [1013, 249] on div "To activate drag with keyboard, press Alt + Enter. Once in keyboard drag state,…" at bounding box center [734, 283] width 1077 height 326
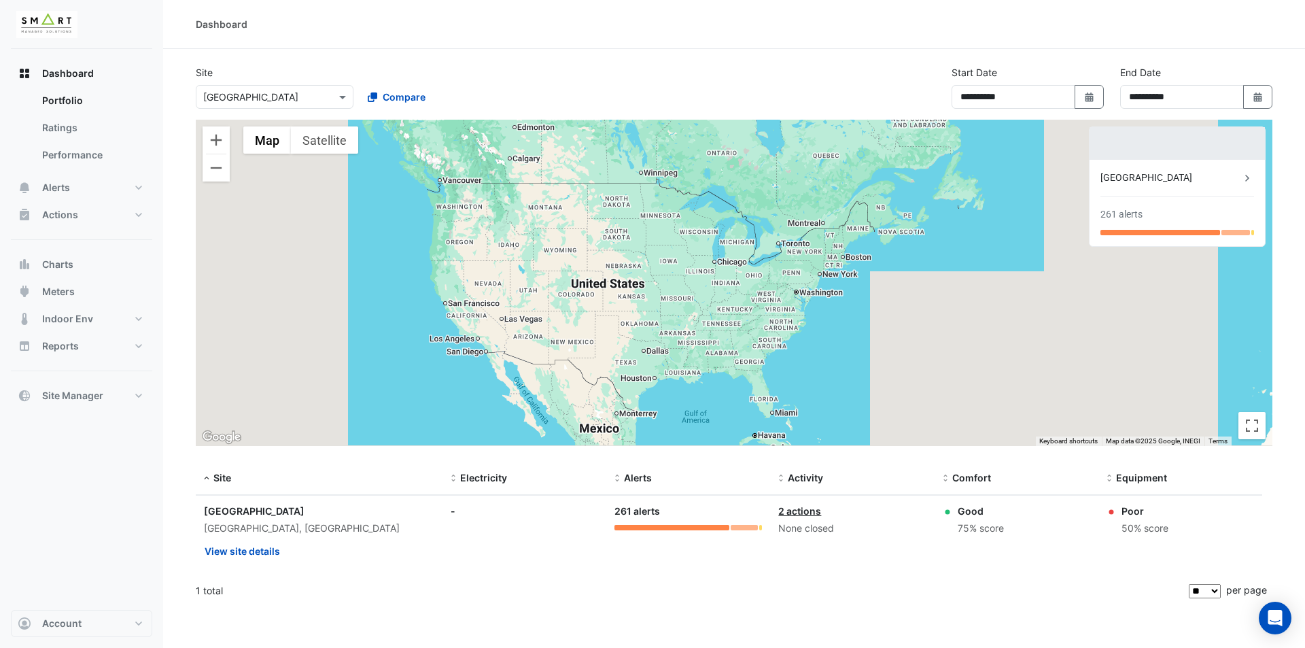
drag, startPoint x: 827, startPoint y: 336, endPoint x: 871, endPoint y: 321, distance: 46.6
click at [879, 317] on div "To activate drag with keyboard, press Alt + Enter. Once in keyboard drag state,…" at bounding box center [734, 283] width 1077 height 326
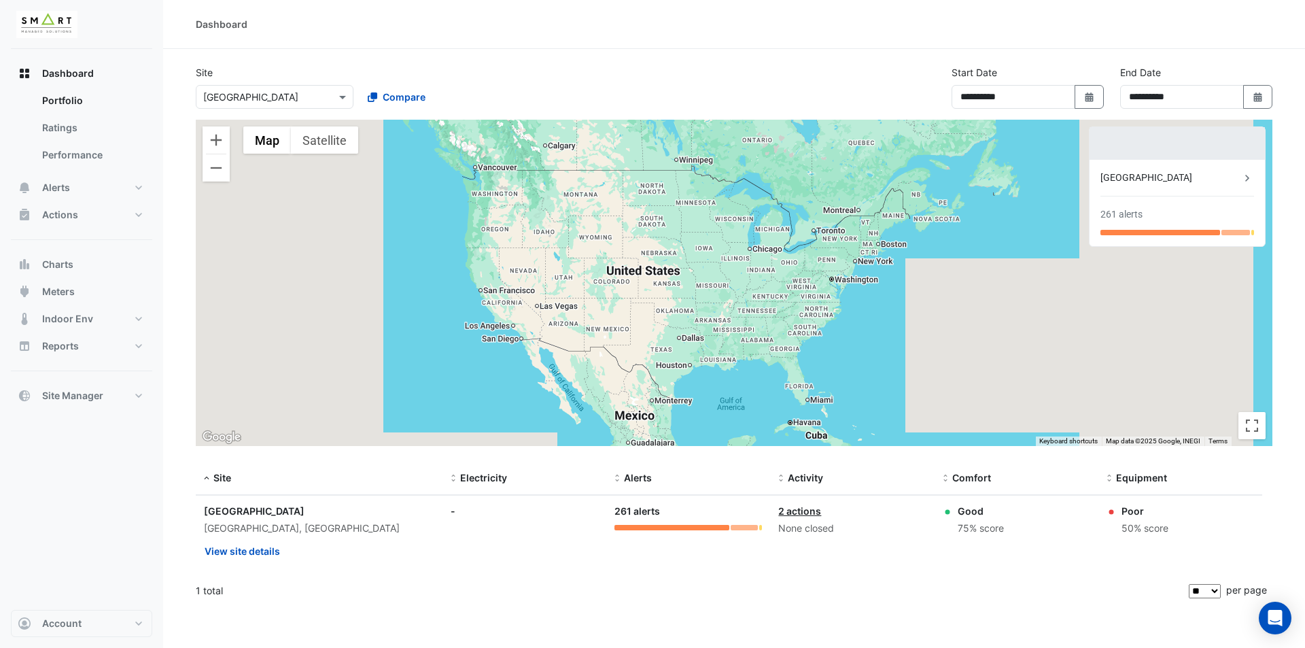
drag, startPoint x: 820, startPoint y: 334, endPoint x: 857, endPoint y: 321, distance: 38.9
click at [857, 321] on div "To activate drag with keyboard, press Alt + Enter. Once in keyboard drag state,…" at bounding box center [734, 283] width 1077 height 326
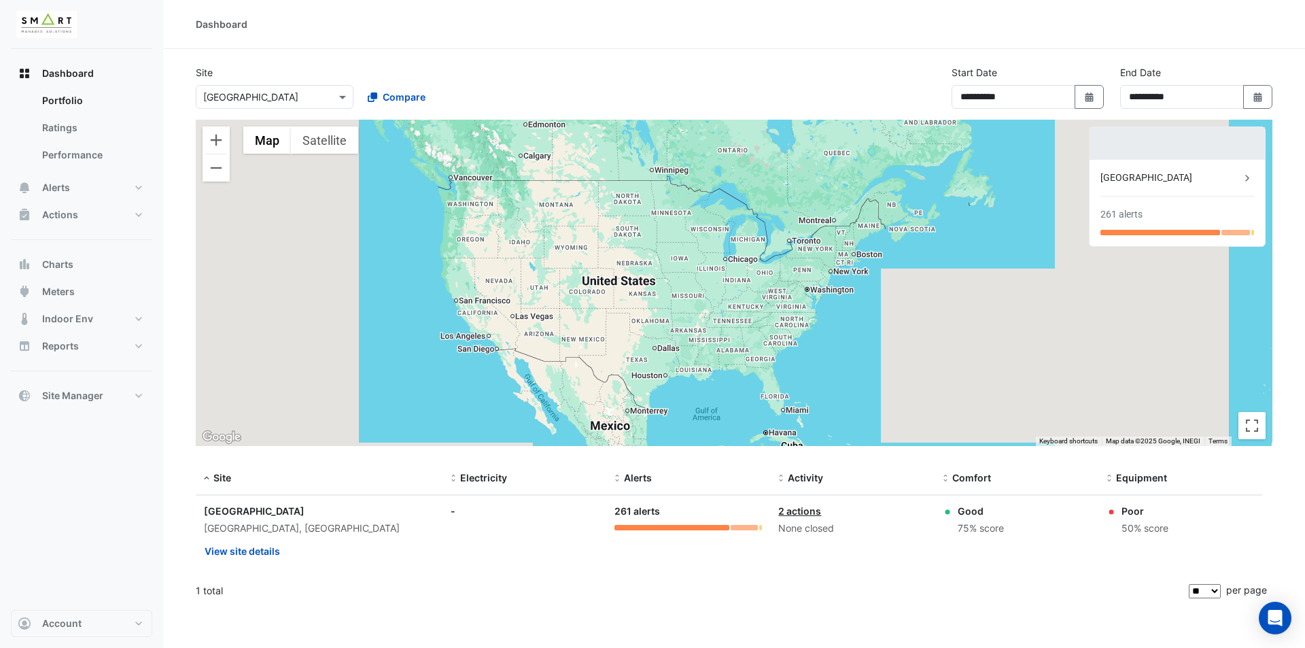
drag, startPoint x: 949, startPoint y: 300, endPoint x: 861, endPoint y: 329, distance: 92.9
click at [918, 314] on div "To activate drag with keyboard, press Alt + Enter. Once in keyboard drag state,…" at bounding box center [734, 283] width 1077 height 326
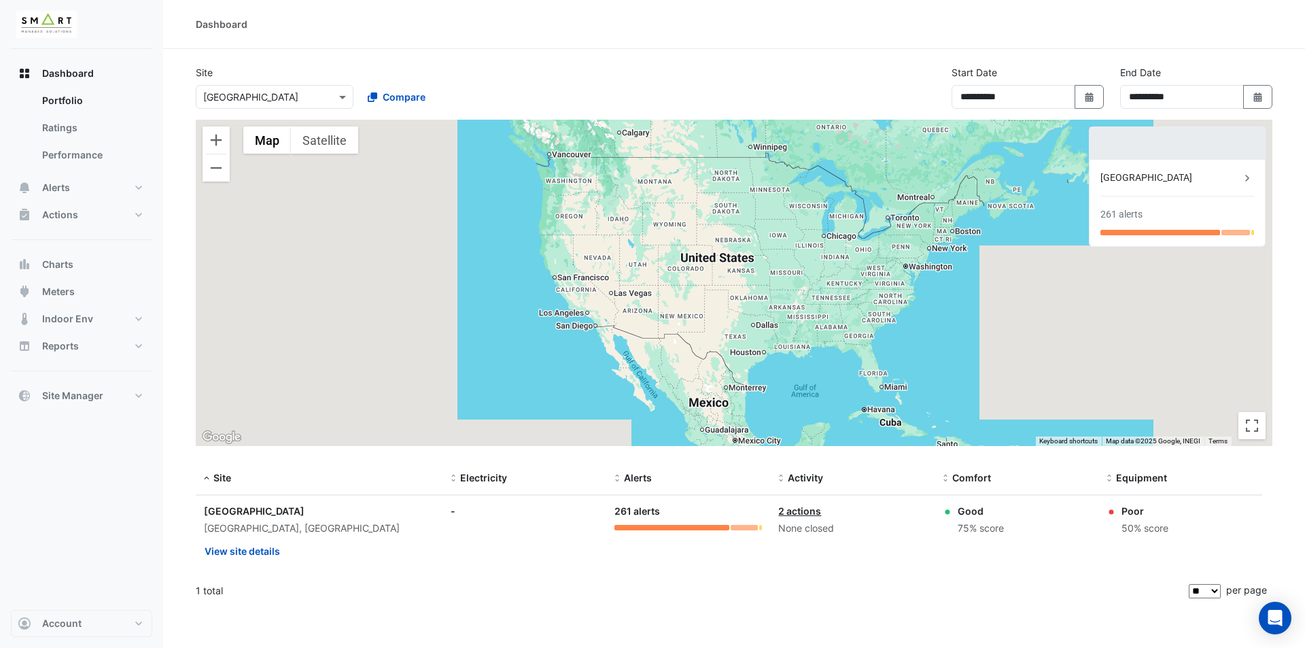
drag, startPoint x: 752, startPoint y: 355, endPoint x: 876, endPoint y: 333, distance: 125.7
click at [876, 333] on div "To activate drag with keyboard, press Alt + Enter. Once in keyboard drag state,…" at bounding box center [734, 283] width 1077 height 326
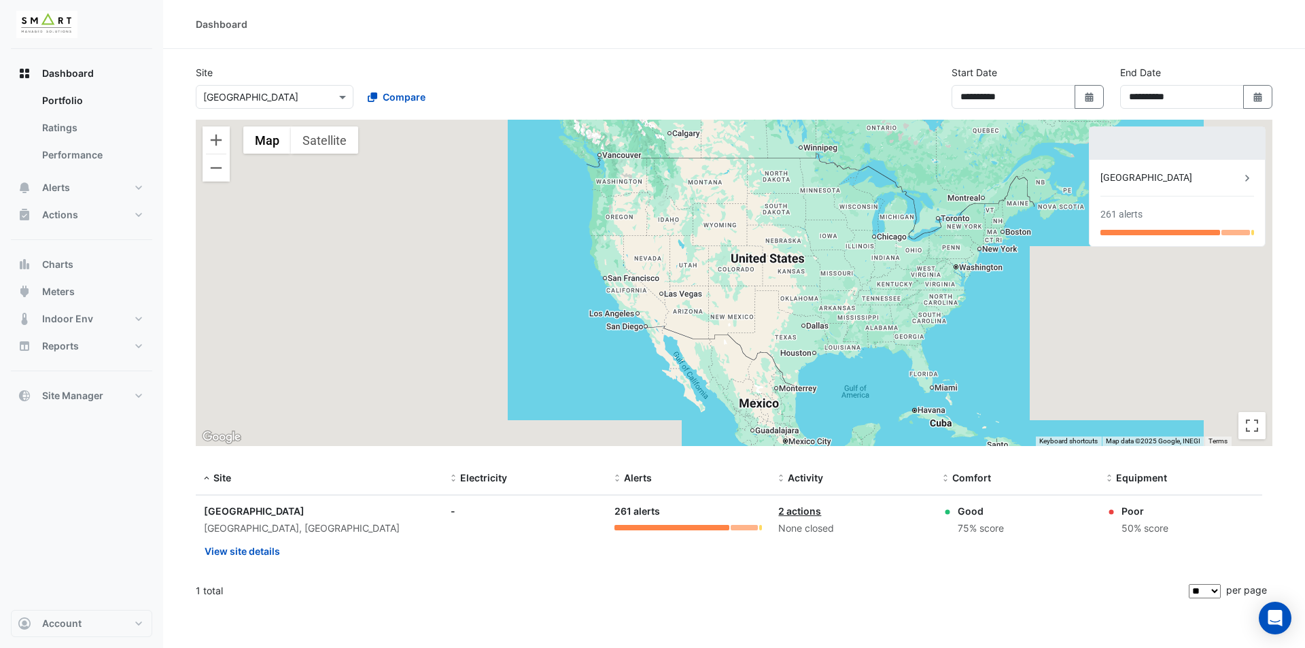
drag, startPoint x: 894, startPoint y: 335, endPoint x: 1063, endPoint y: 273, distance: 180.2
click at [1063, 273] on div "To activate drag with keyboard, press Alt + Enter. Once in keyboard drag state,…" at bounding box center [734, 283] width 1077 height 326
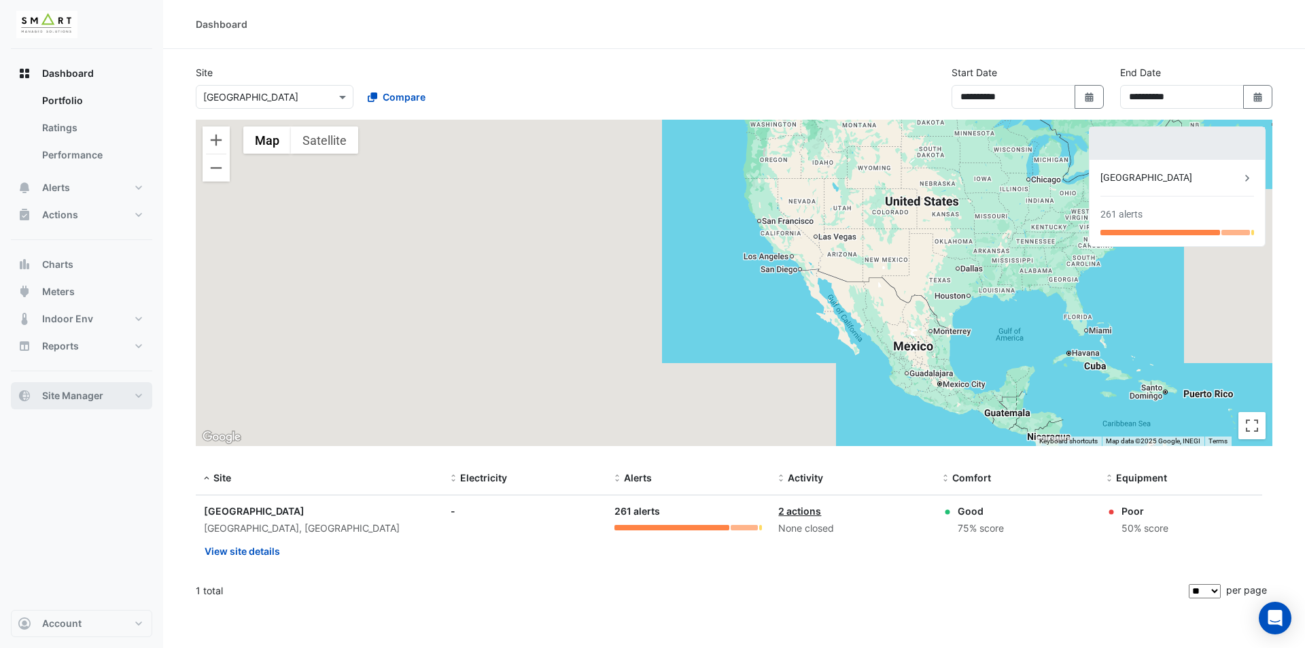
click at [130, 394] on button "Site Manager" at bounding box center [81, 395] width 141 height 27
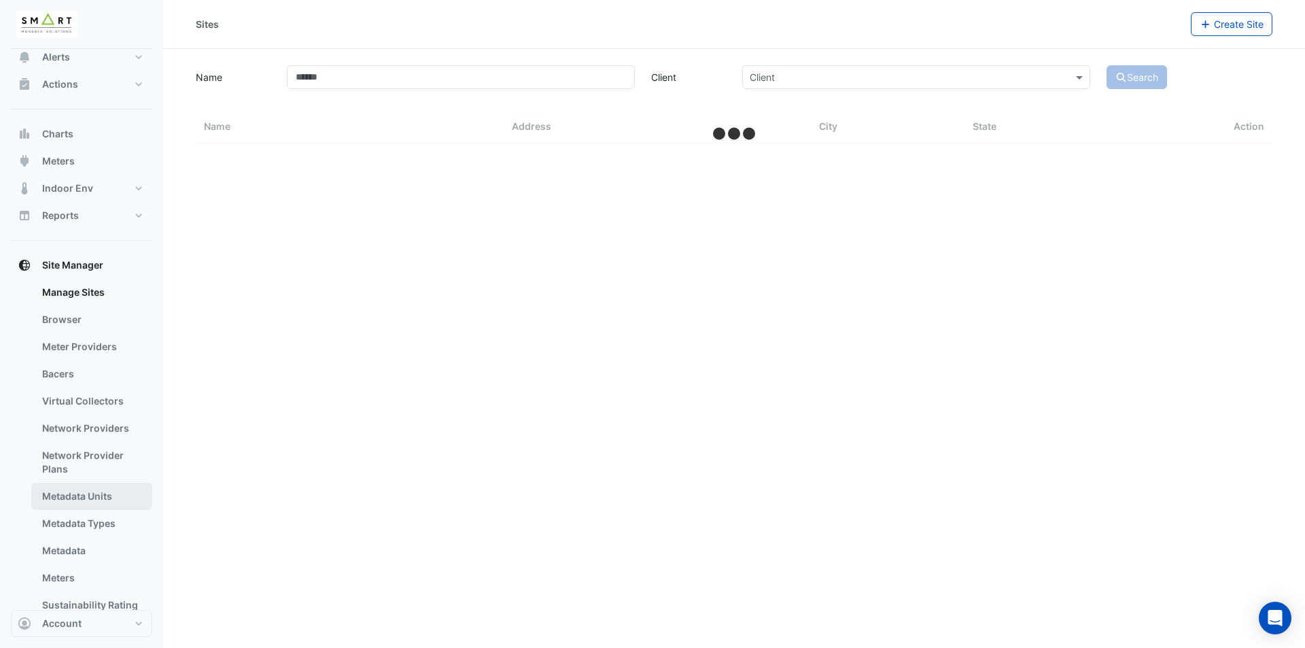
scroll to position [88, 0]
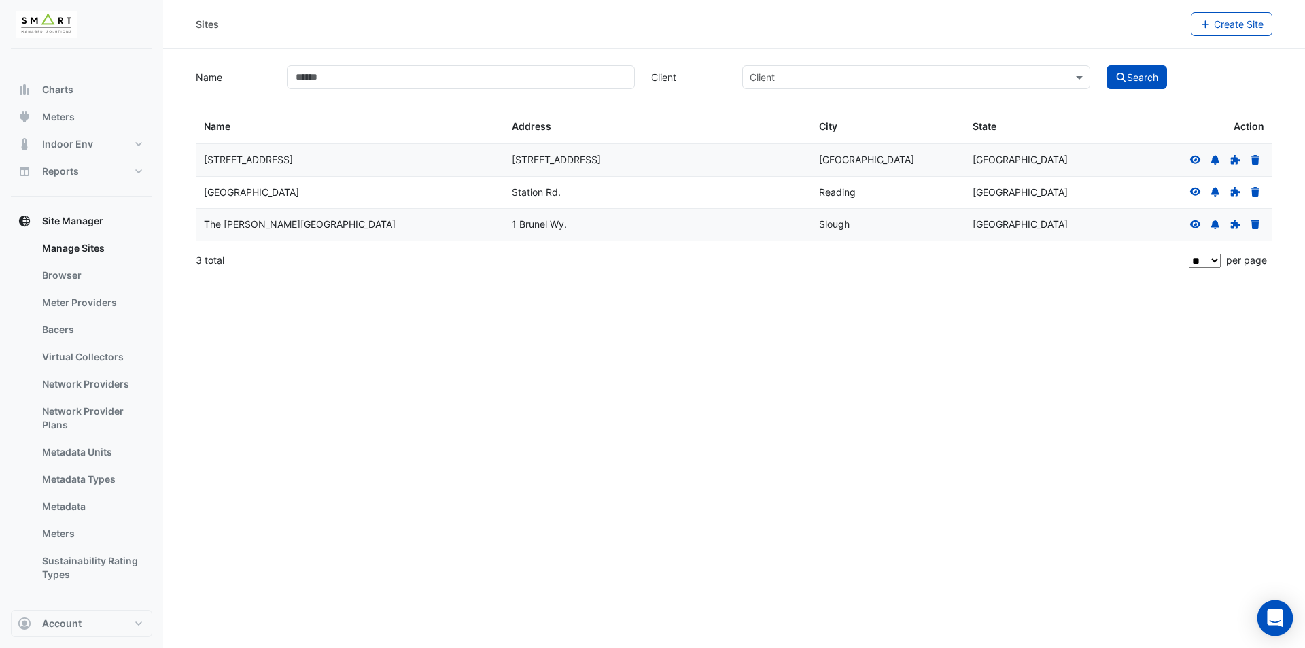
click at [1281, 627] on div "Open Intercom Messenger" at bounding box center [1275, 618] width 36 height 36
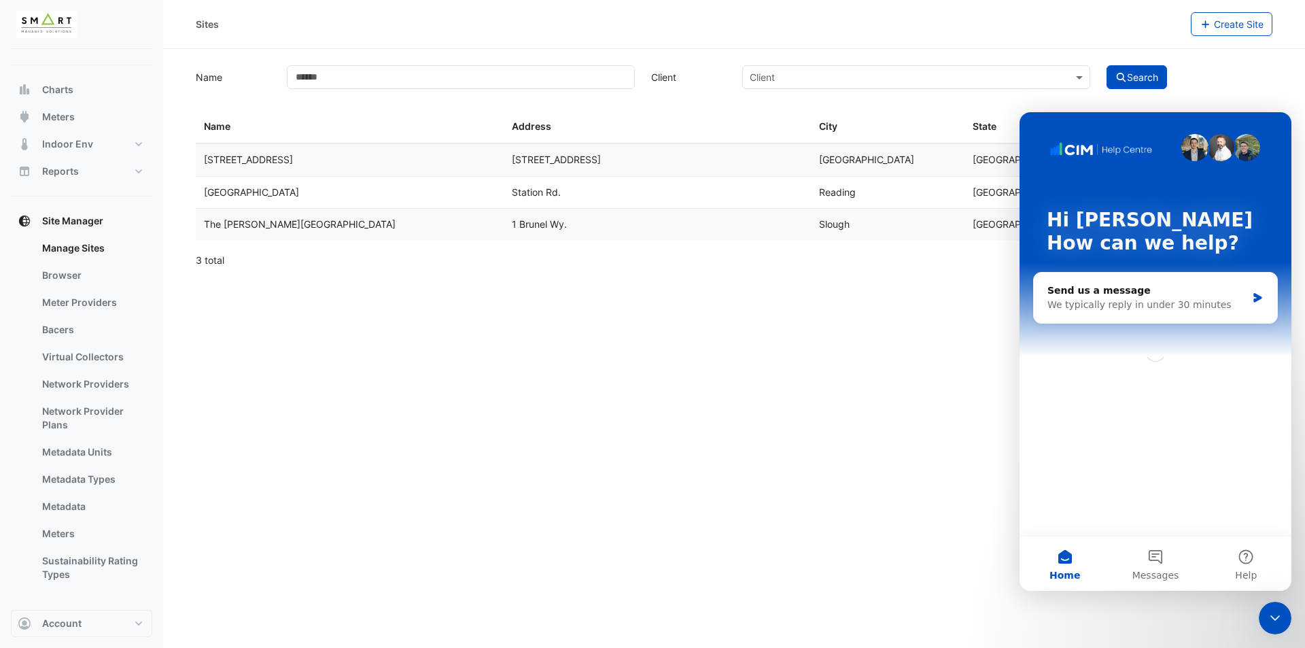
scroll to position [0, 0]
click at [1230, 561] on button "Help" at bounding box center [1246, 563] width 90 height 54
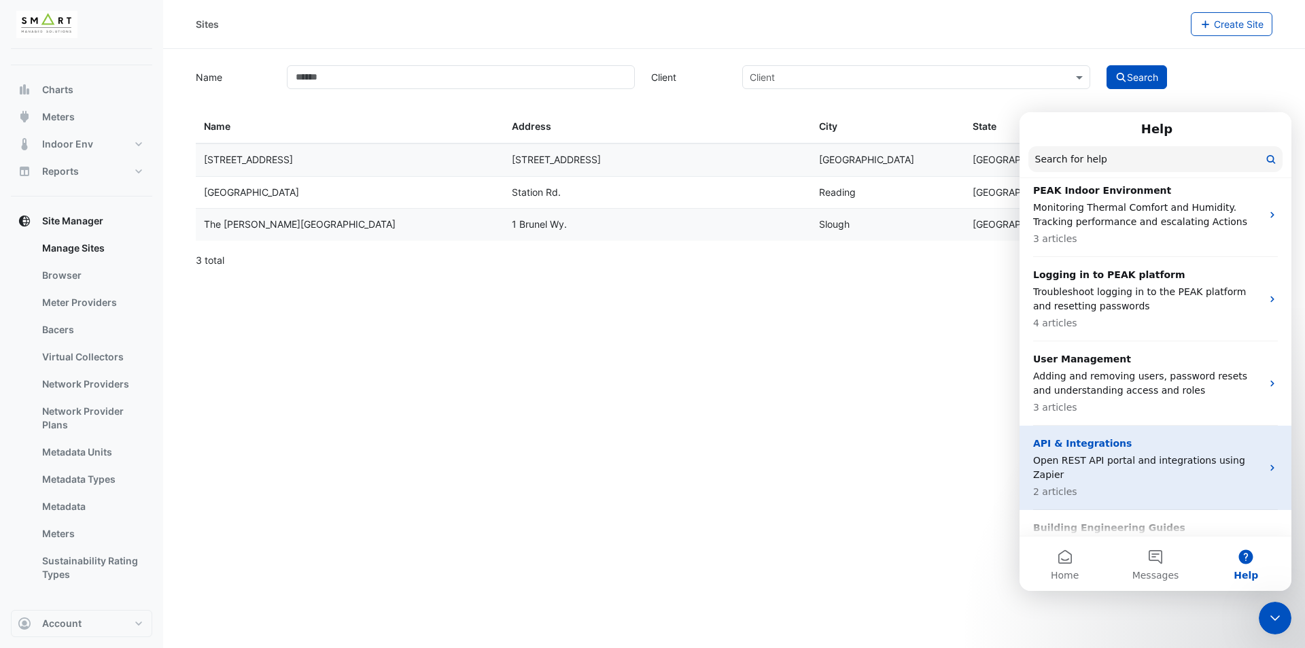
scroll to position [765, 0]
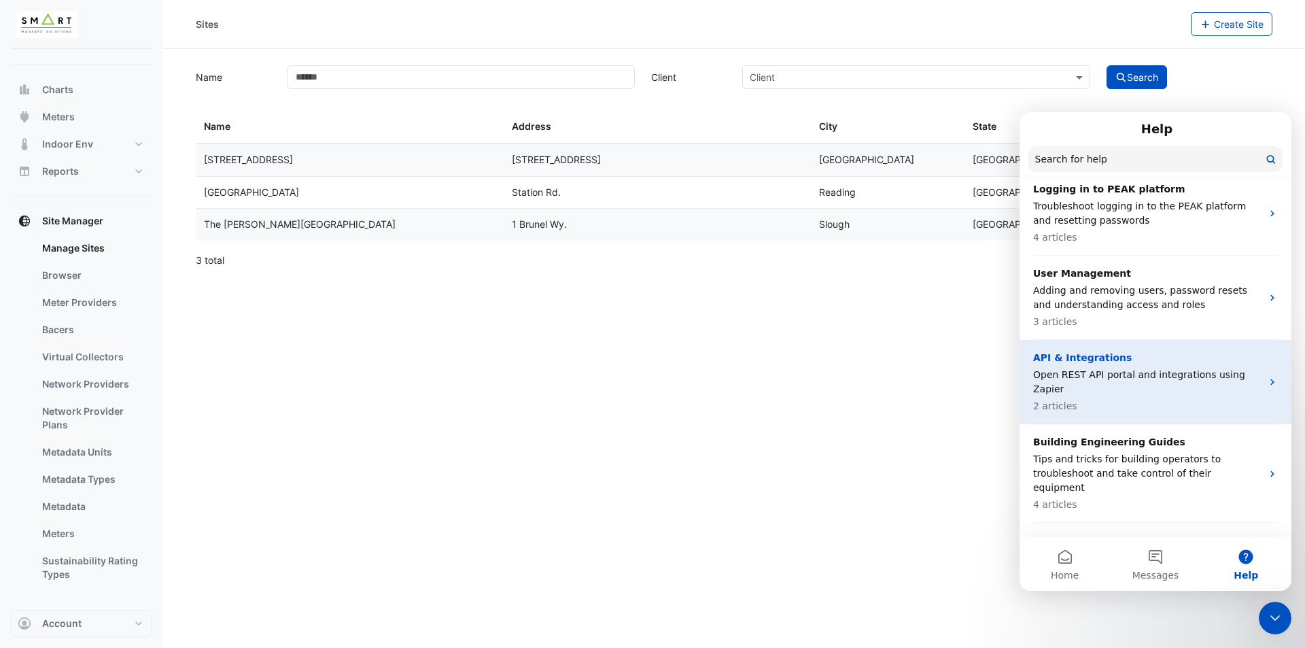
drag, startPoint x: 1159, startPoint y: 343, endPoint x: 1113, endPoint y: 366, distance: 51.7
click at [1113, 399] on p "2 articles" at bounding box center [1147, 406] width 228 height 14
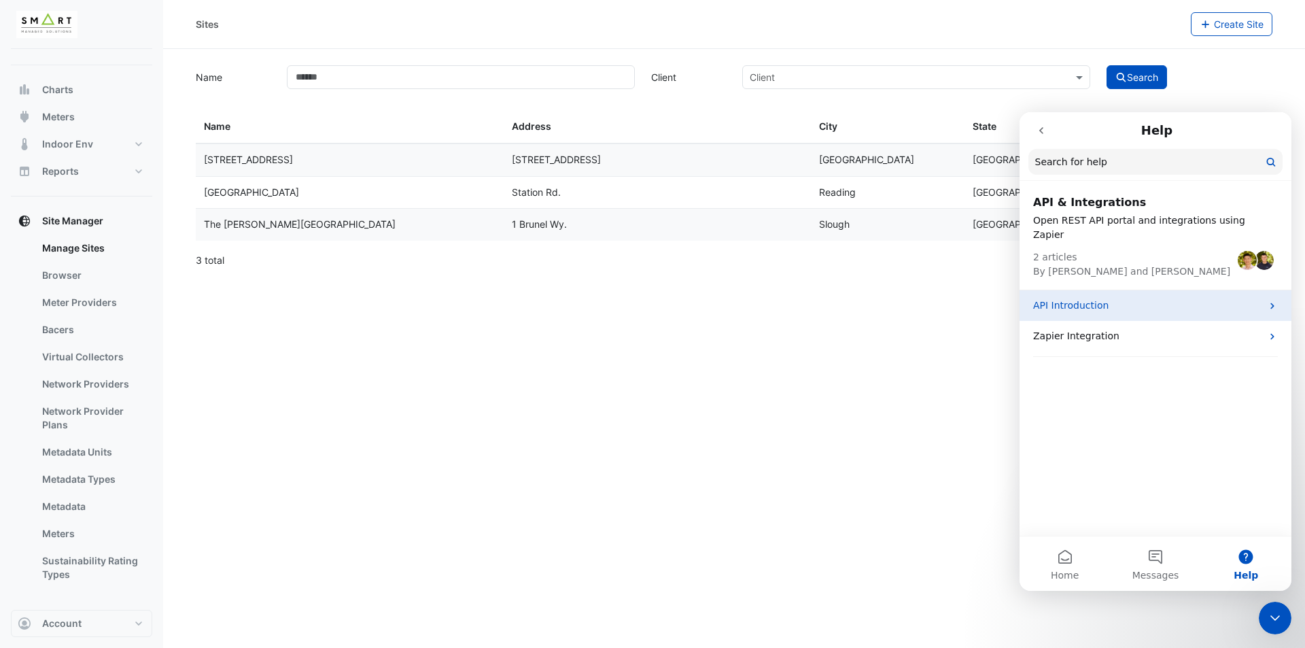
click at [1149, 298] on p "API Introduction" at bounding box center [1147, 305] width 228 height 14
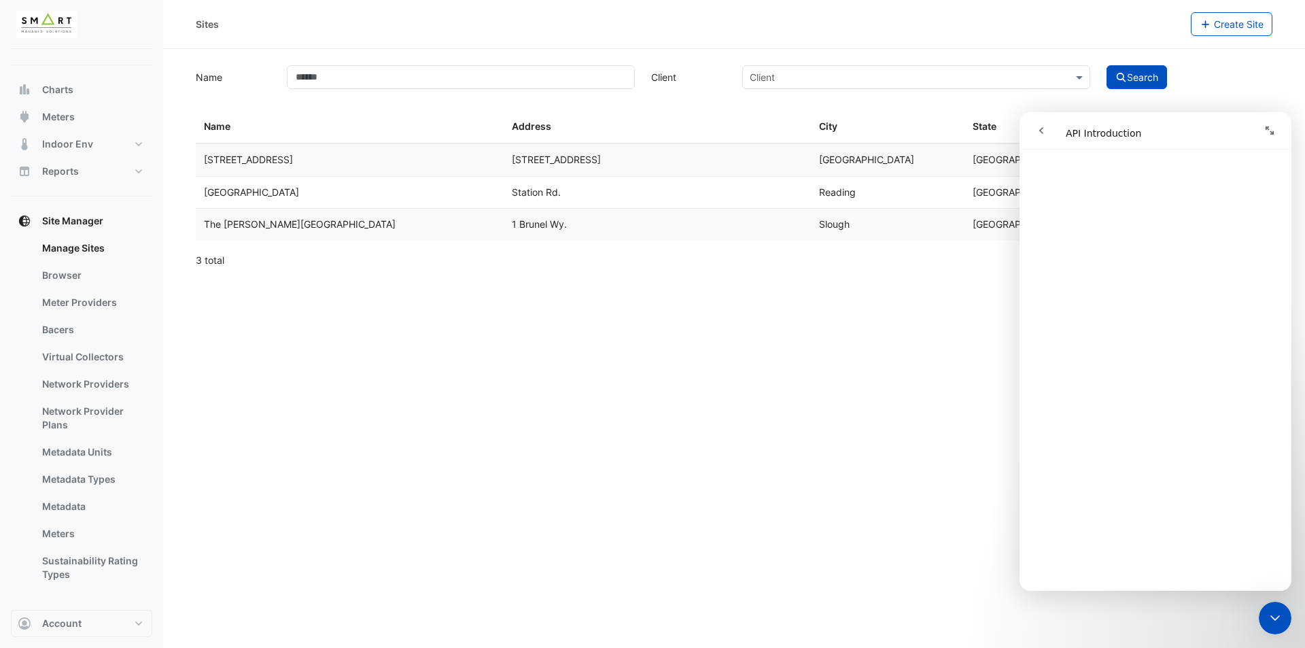
scroll to position [1115, 0]
click at [341, 367] on div "Sites Create Site Name Client Client Search Sites Name Sites Address Sites City…" at bounding box center [734, 324] width 1142 height 648
click at [1045, 128] on icon "go back" at bounding box center [1041, 130] width 11 height 11
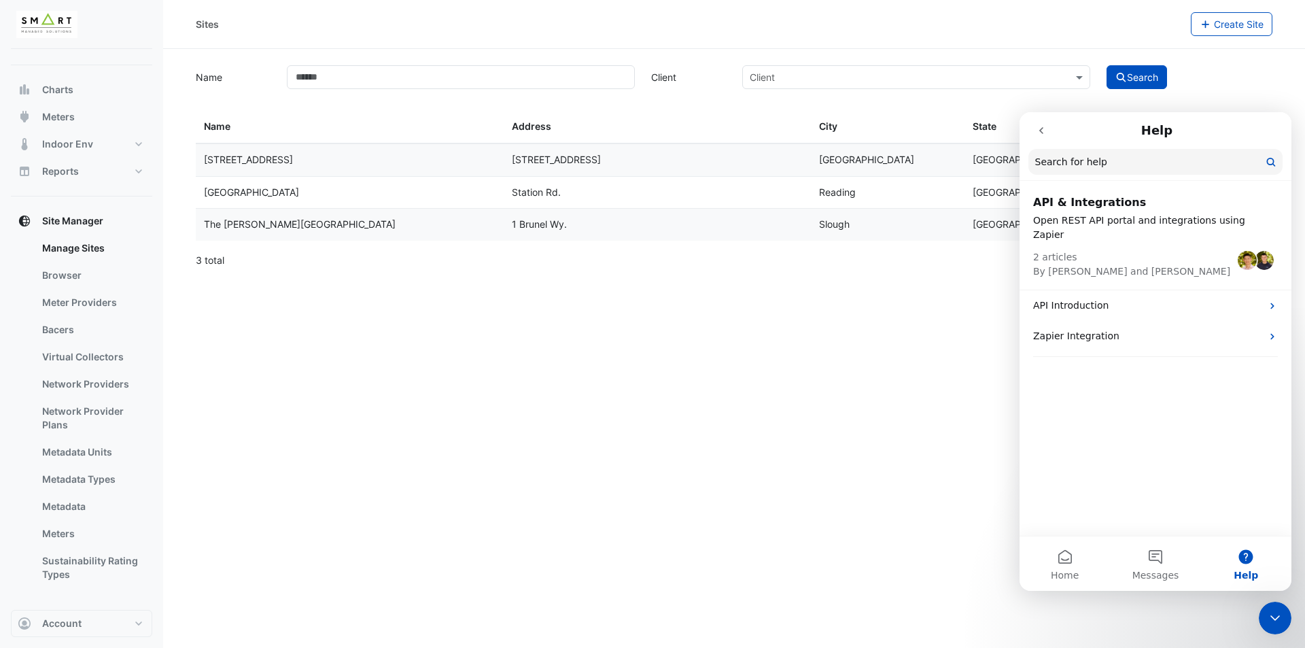
click at [1039, 137] on button "go back" at bounding box center [1041, 131] width 26 height 26
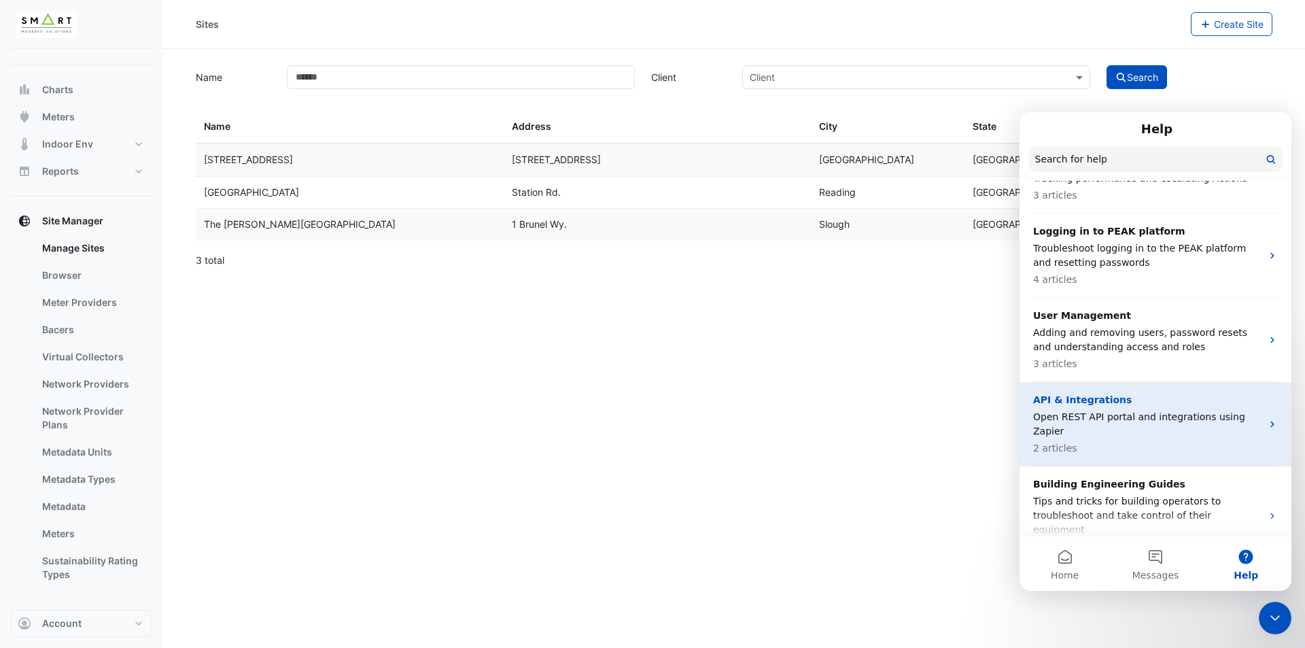
scroll to position [765, 0]
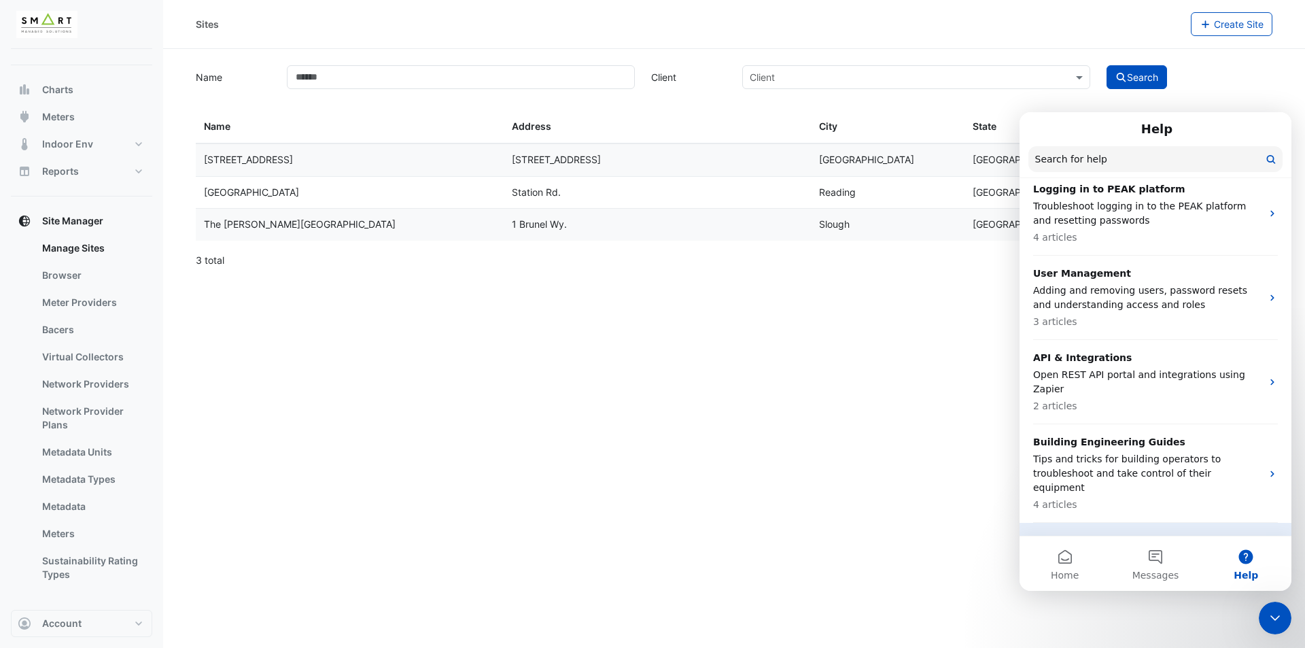
click at [1182, 551] on p "Building Analytics" at bounding box center [1147, 558] width 228 height 14
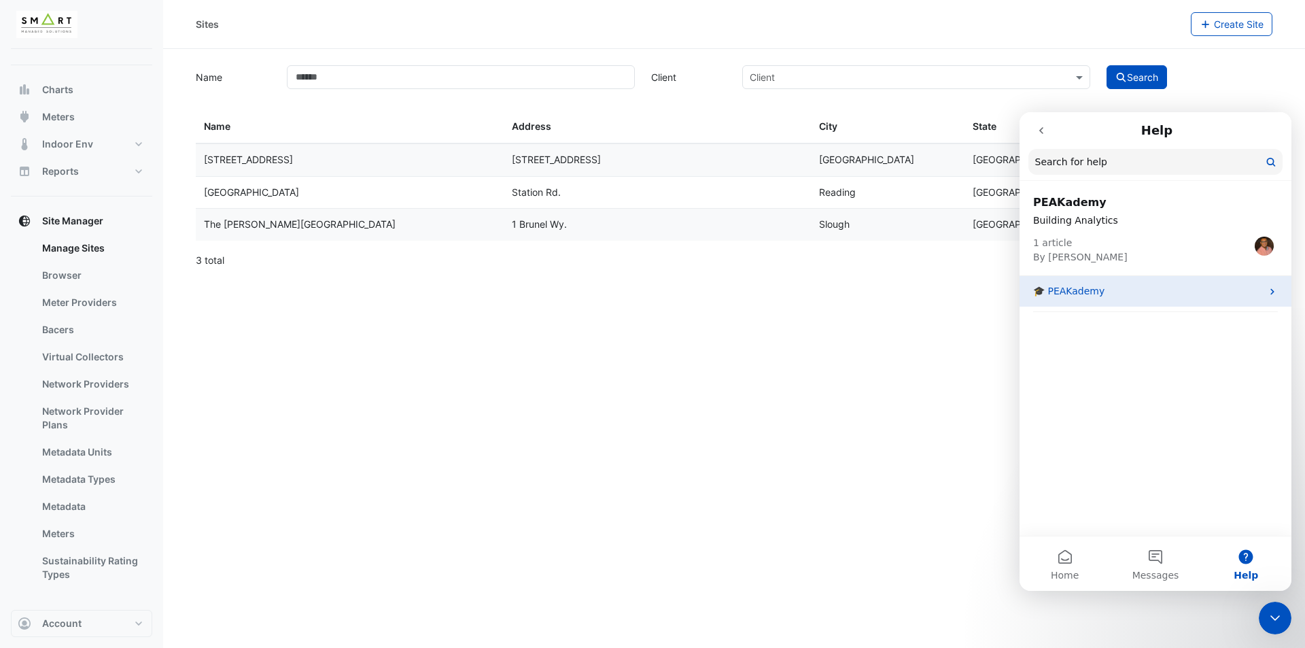
click at [1096, 300] on div "🎓 PEAKademy" at bounding box center [1155, 291] width 272 height 31
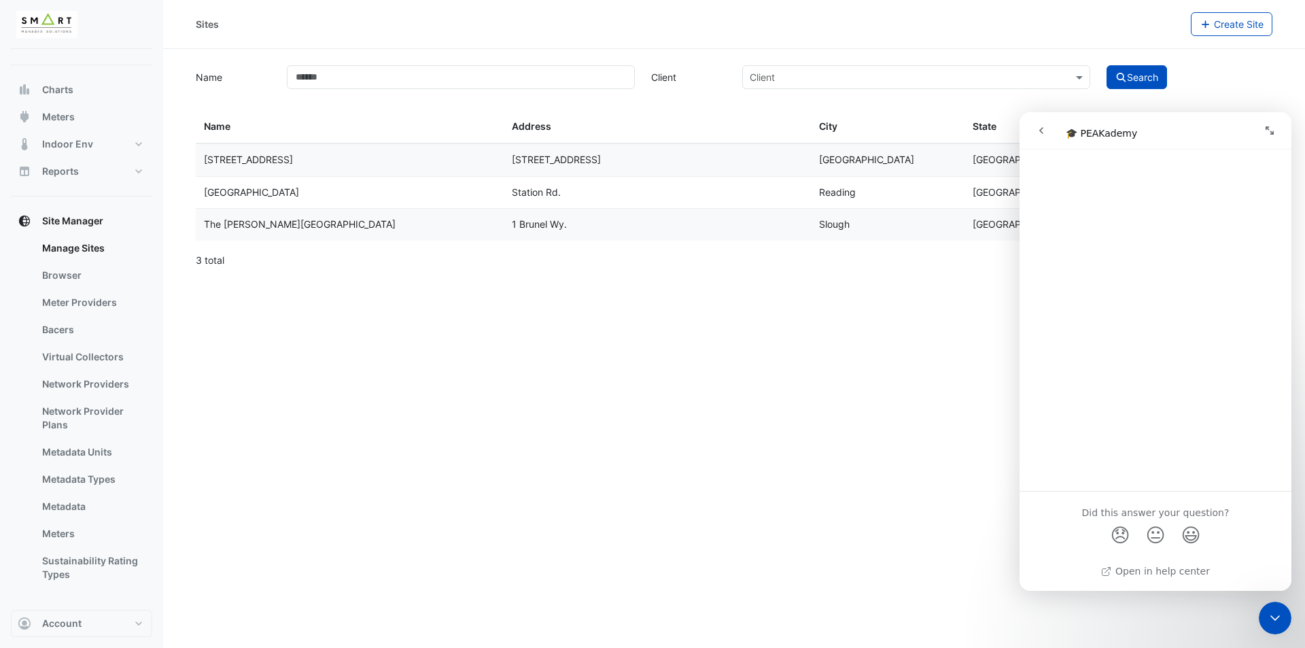
scroll to position [278, 0]
